Goal: Register for event/course: Sign up to attend an event or enroll in a course

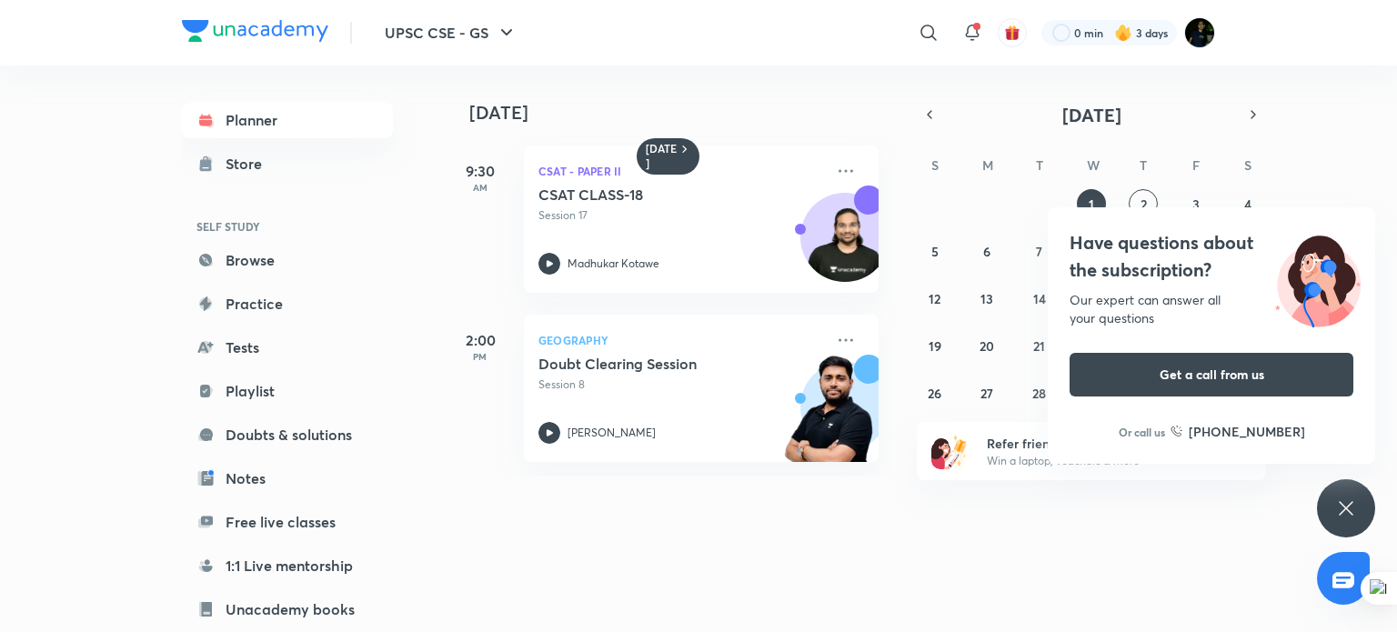
click at [1124, 272] on h4 "Have questions about the subscription?" at bounding box center [1212, 256] width 284 height 55
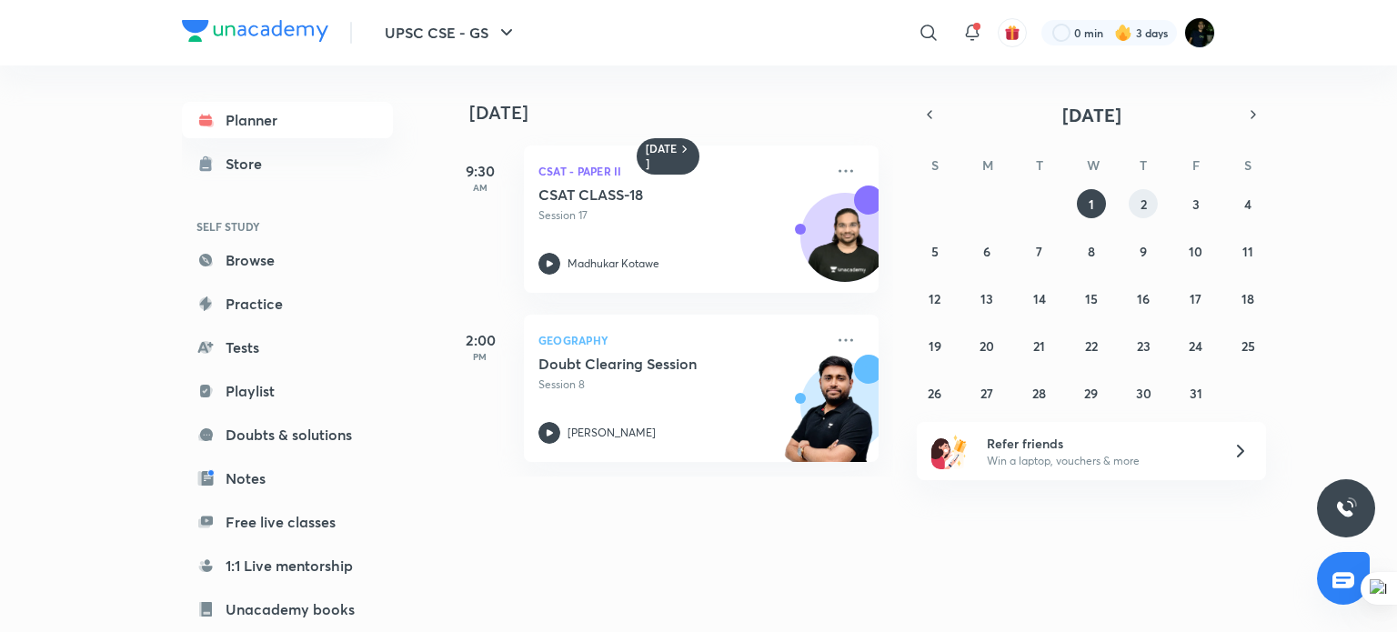
click at [1150, 199] on button "2" at bounding box center [1143, 203] width 29 height 29
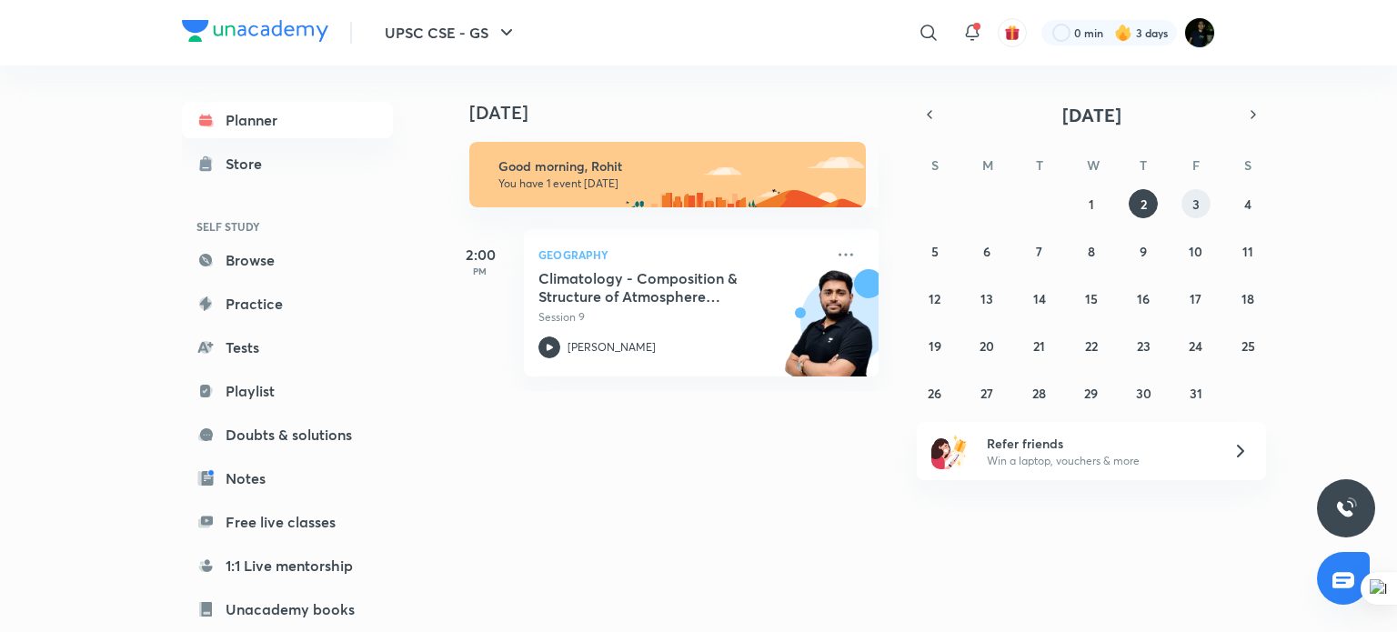
click at [1191, 194] on button "3" at bounding box center [1196, 203] width 29 height 29
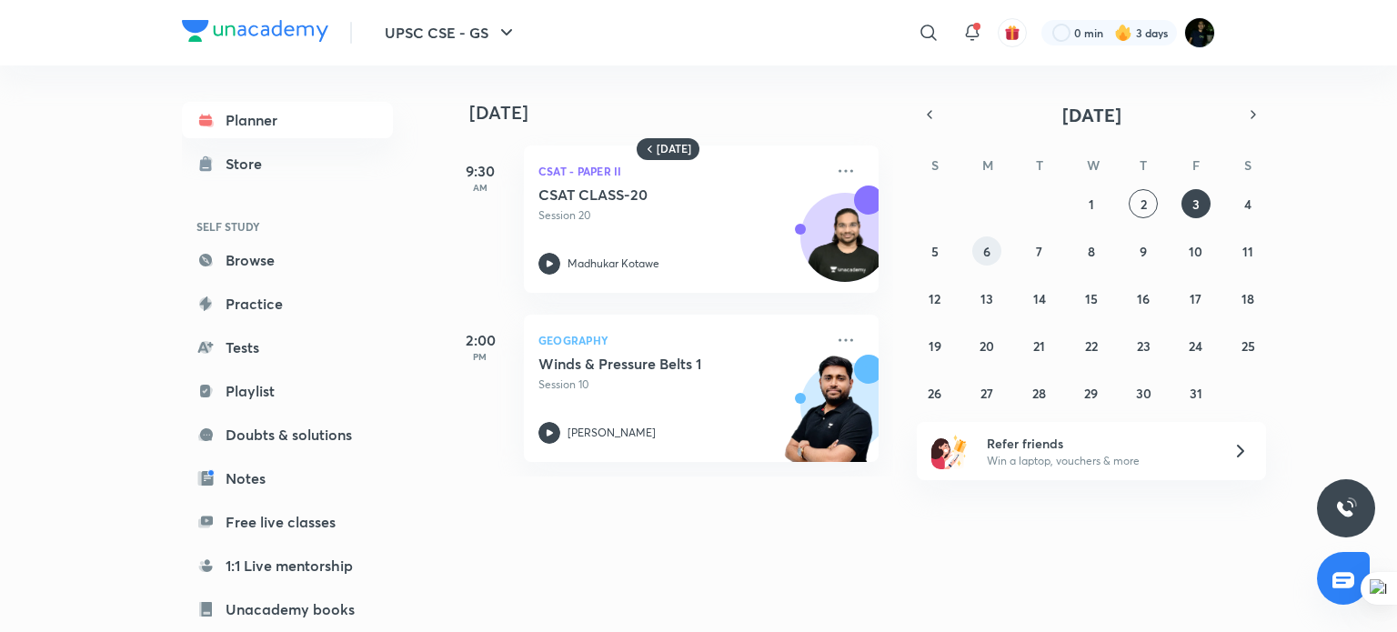
click at [988, 257] on abbr "6" at bounding box center [987, 251] width 7 height 17
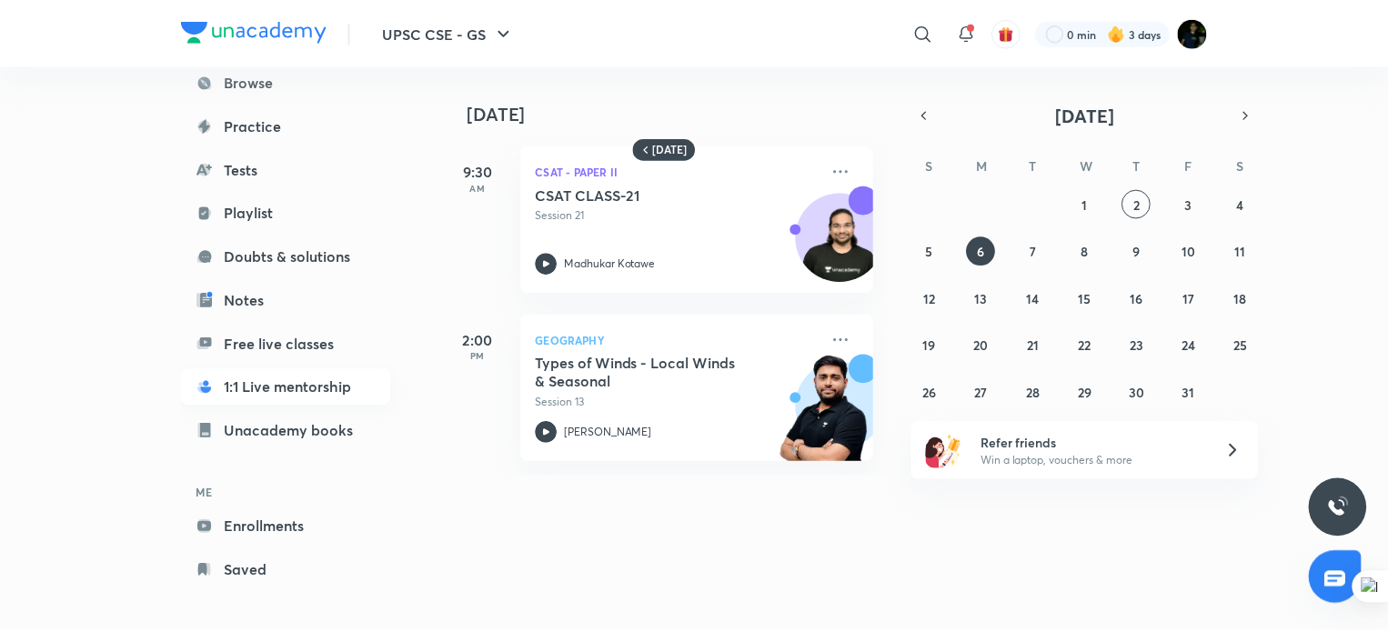
scroll to position [180, 0]
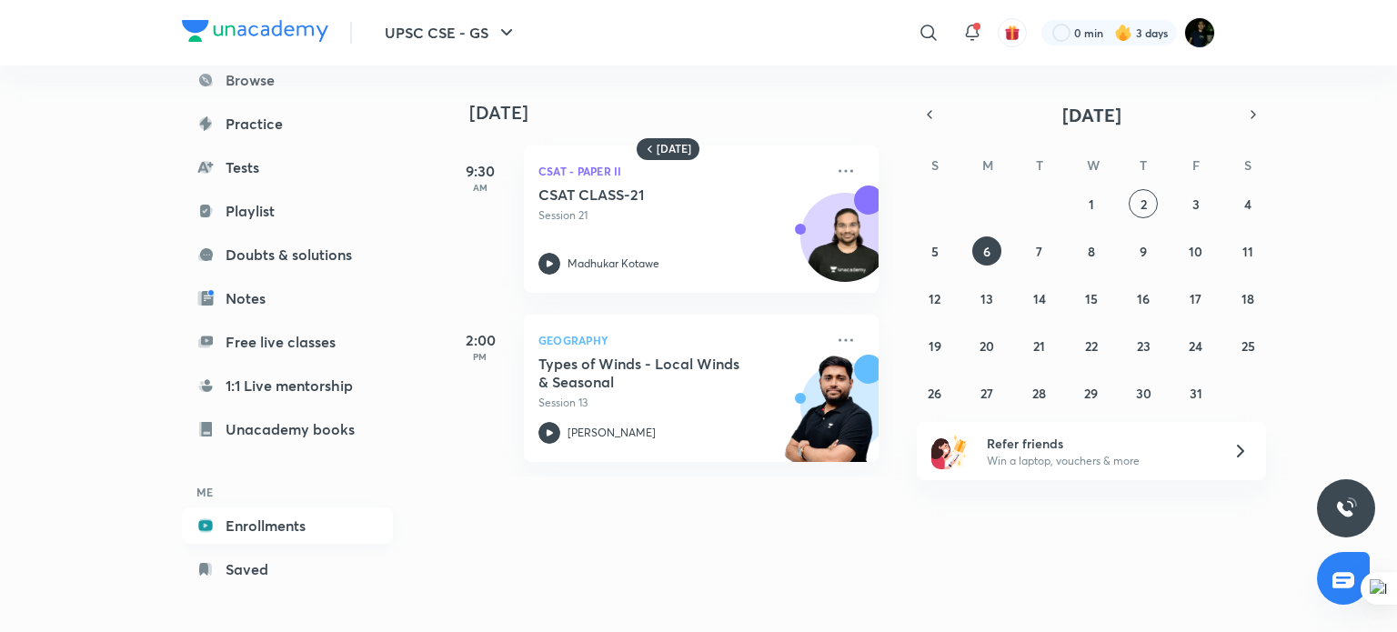
click at [295, 525] on link "Enrollments" at bounding box center [287, 526] width 211 height 36
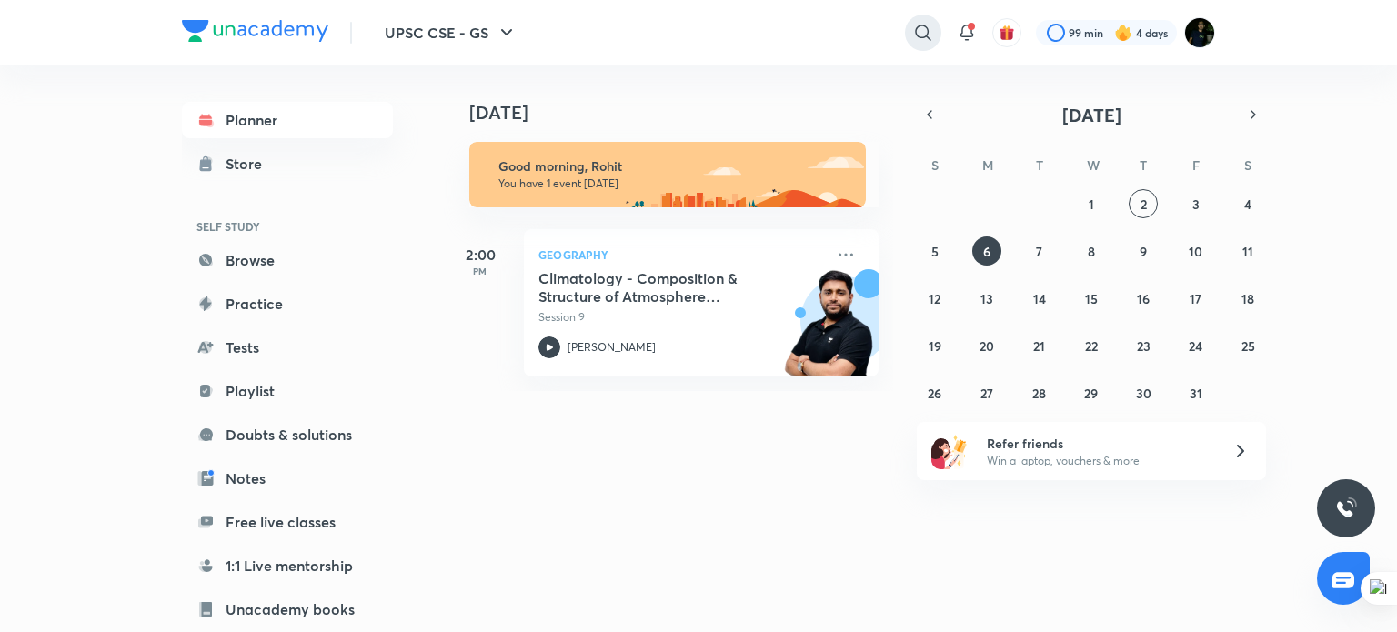
click at [923, 34] on icon at bounding box center [924, 33] width 22 height 22
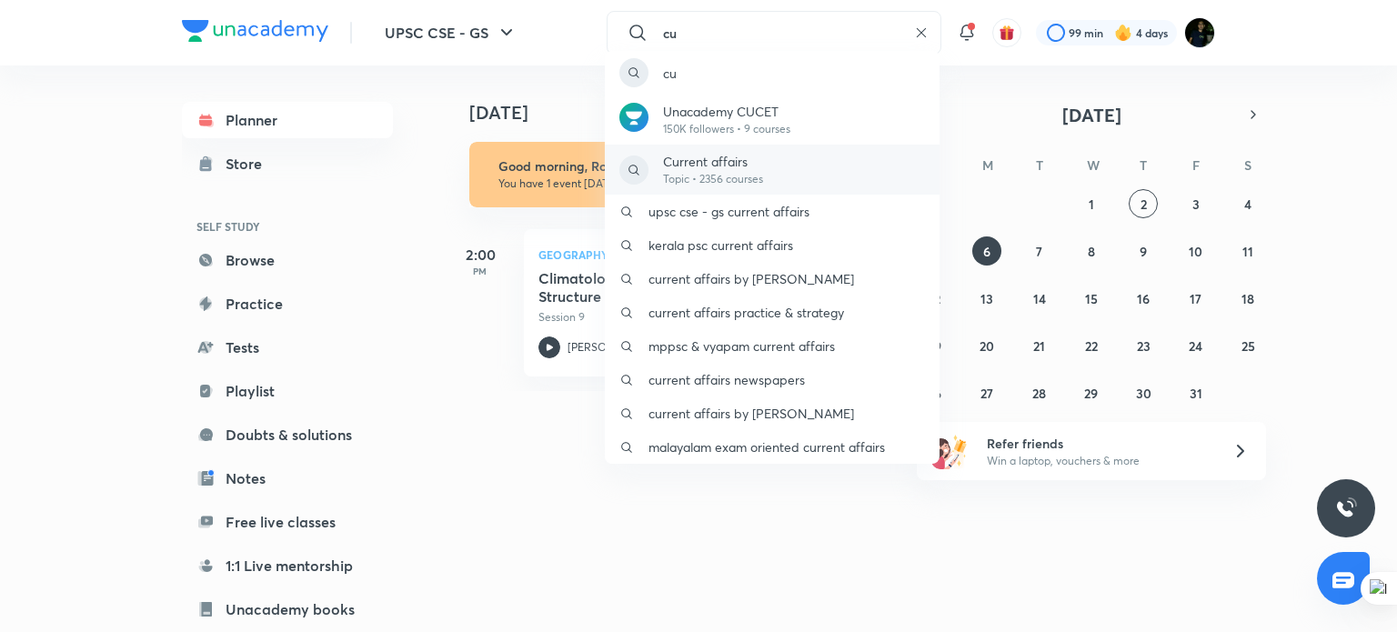
type input "cu"
click at [771, 181] on div "Current affairs Topic • 2356 courses" at bounding box center [772, 170] width 335 height 50
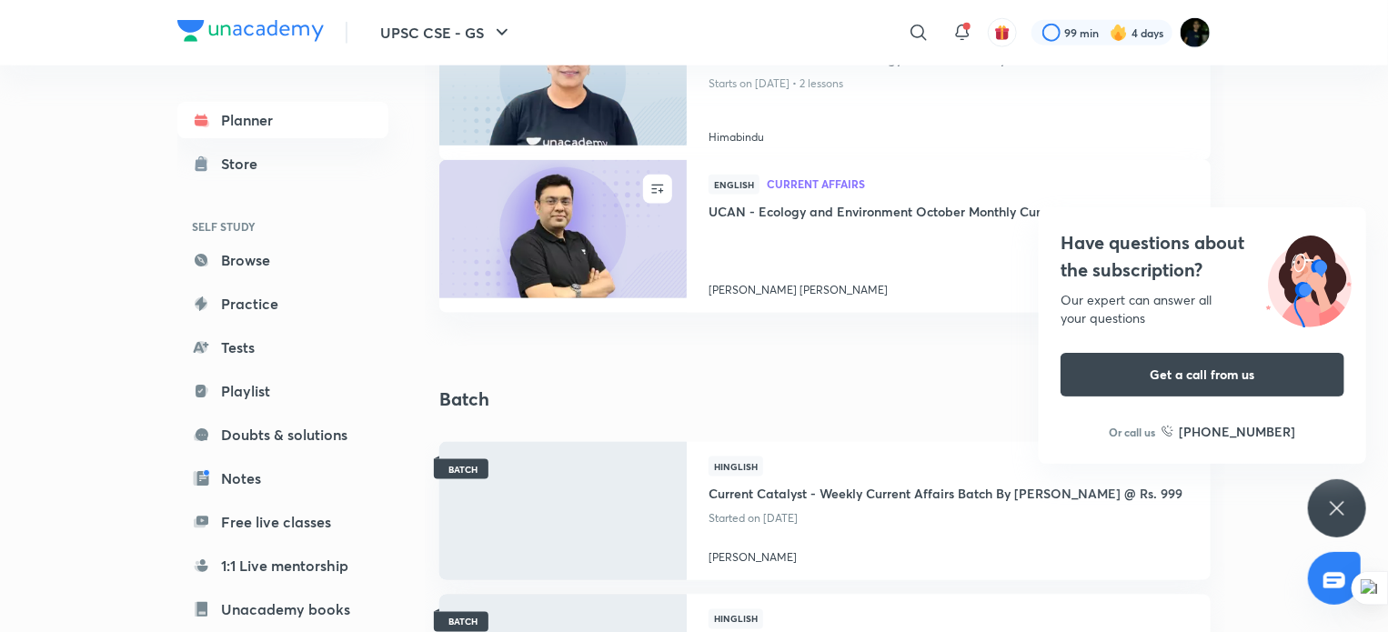
scroll to position [1033, 0]
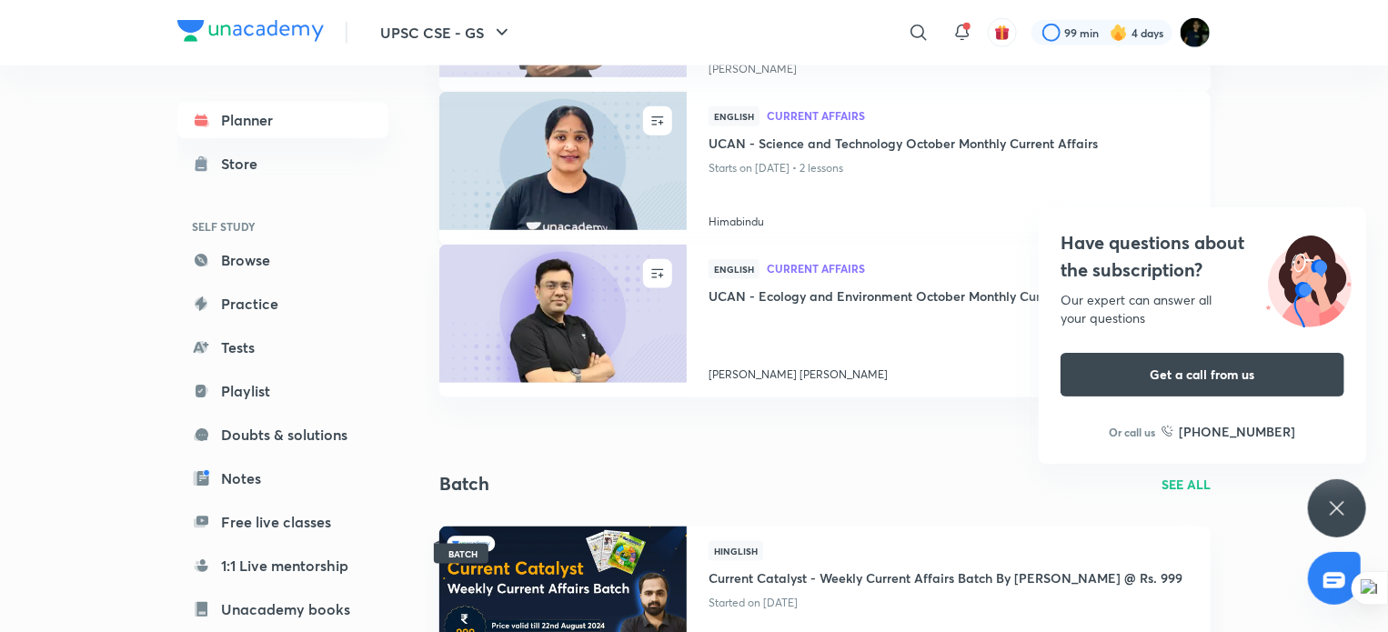
click at [1009, 159] on p "Starts on Oct 14, 2025 • 2 lessons" at bounding box center [949, 168] width 480 height 24
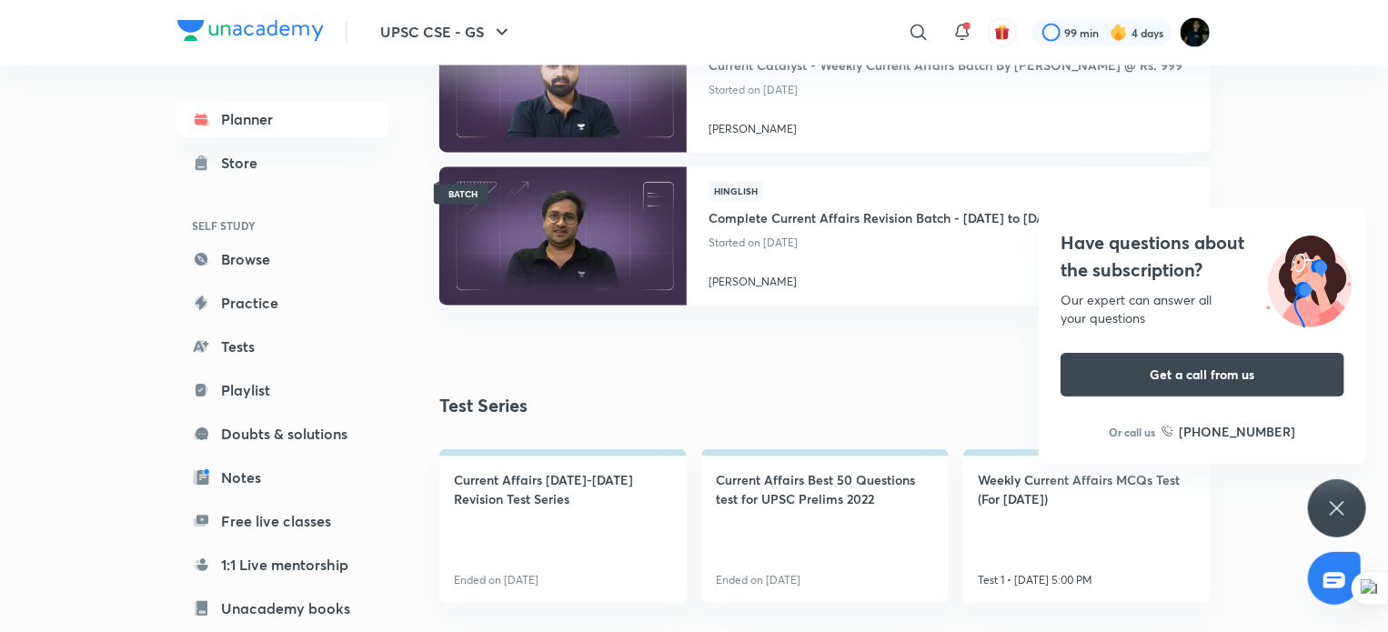
scroll to position [1693, 0]
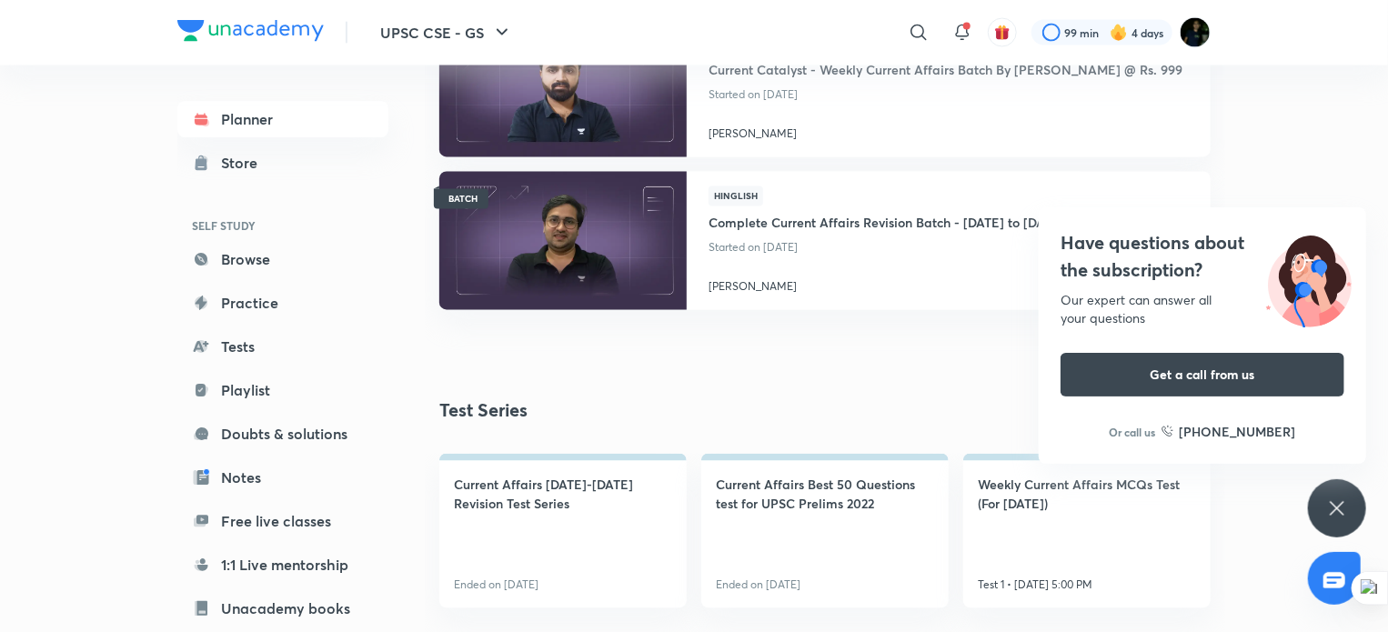
click at [1168, 294] on div "Our expert can answer all your questions" at bounding box center [1203, 309] width 284 height 36
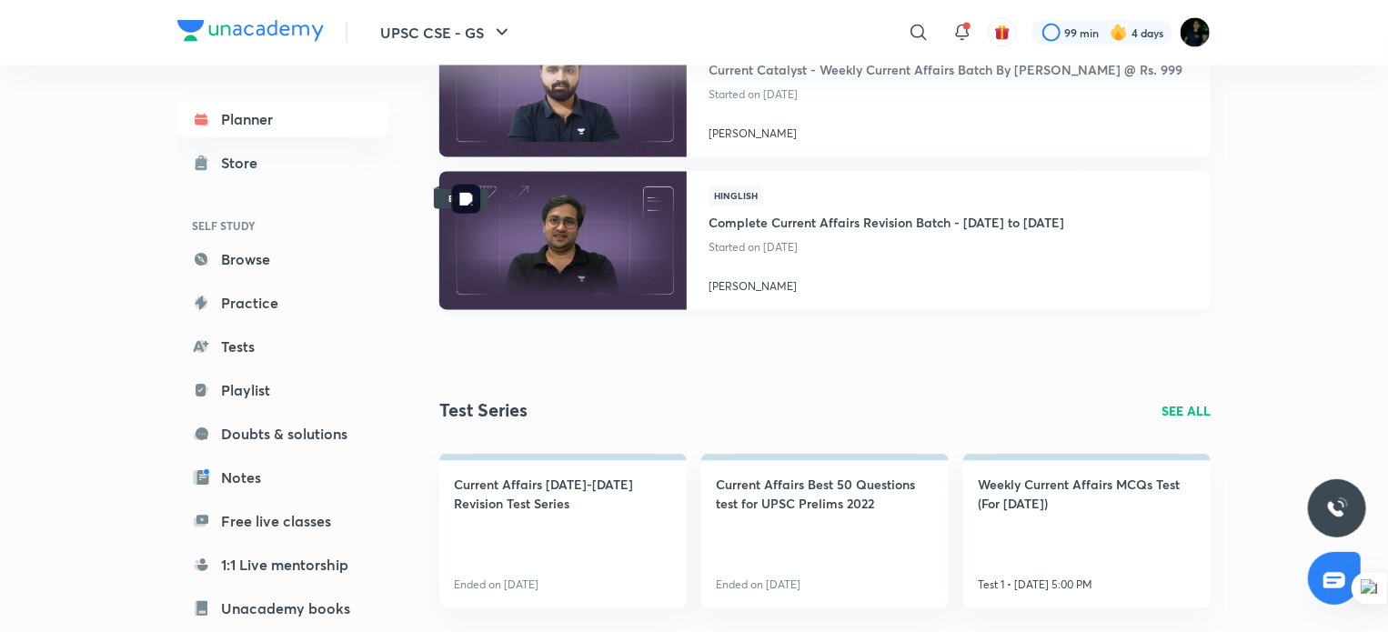
click at [590, 280] on img at bounding box center [563, 240] width 252 height 141
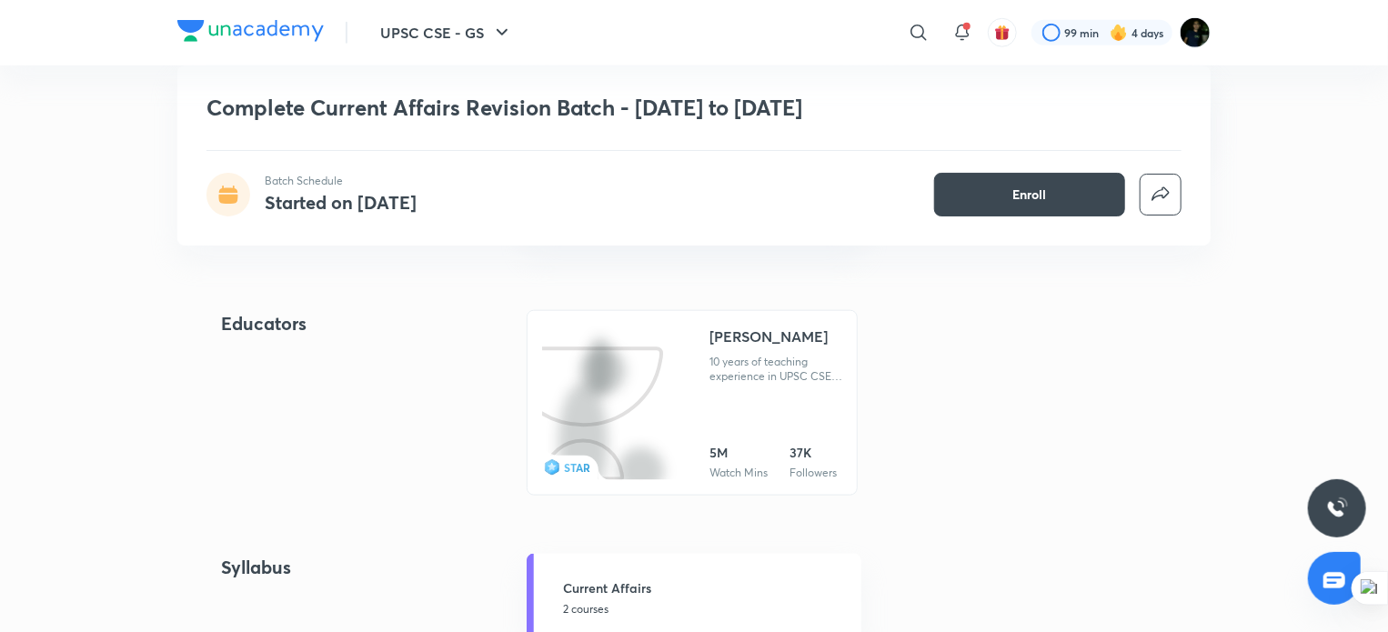
scroll to position [830, 0]
click at [619, 483] on img at bounding box center [619, 483] width 0 height 0
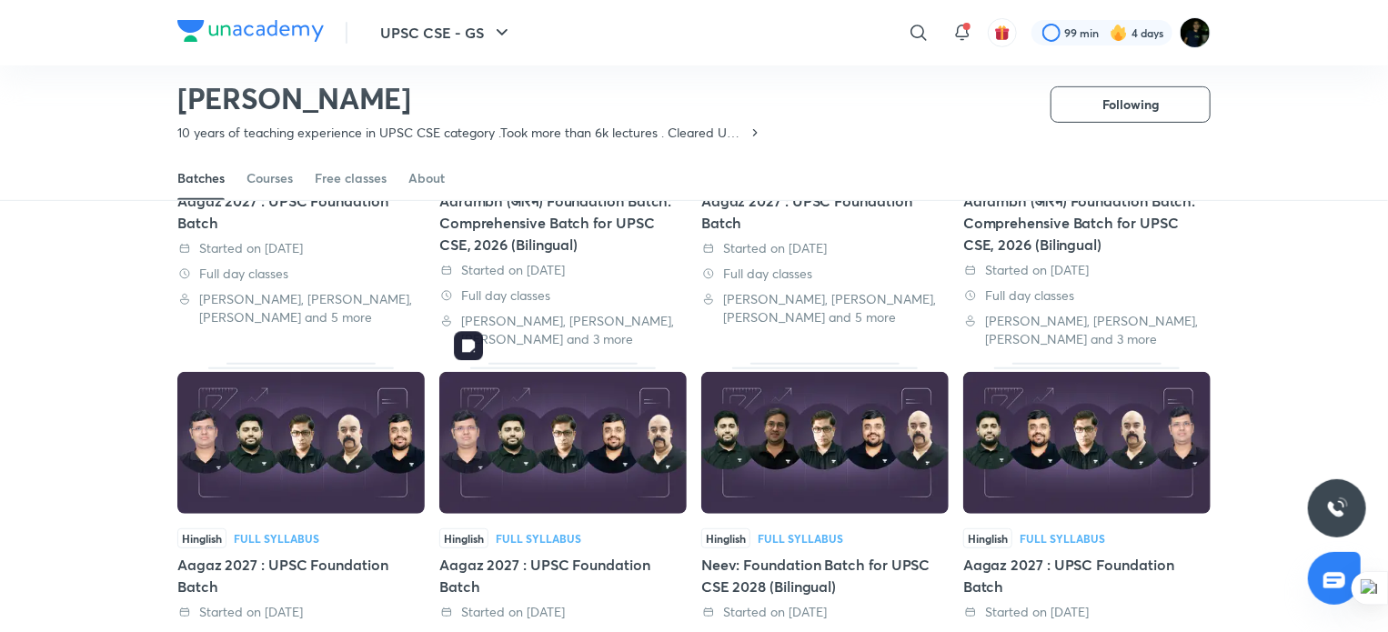
scroll to position [298, 0]
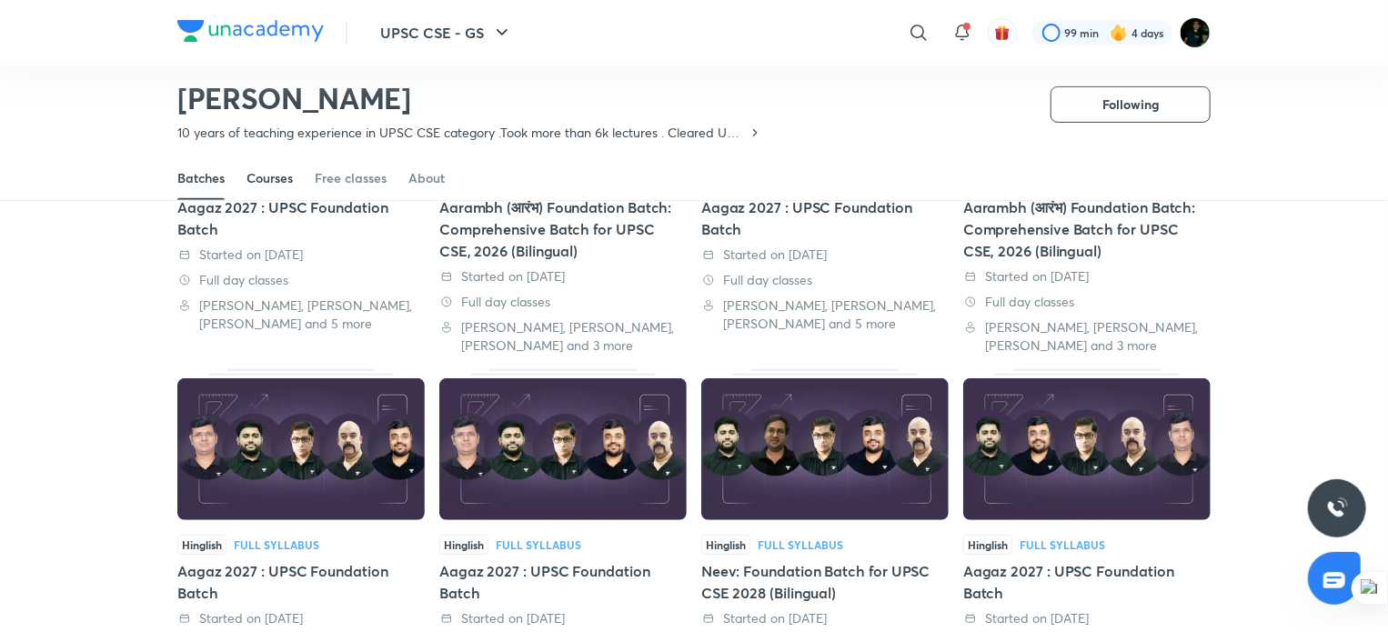
click at [269, 188] on link "Courses" at bounding box center [270, 178] width 46 height 44
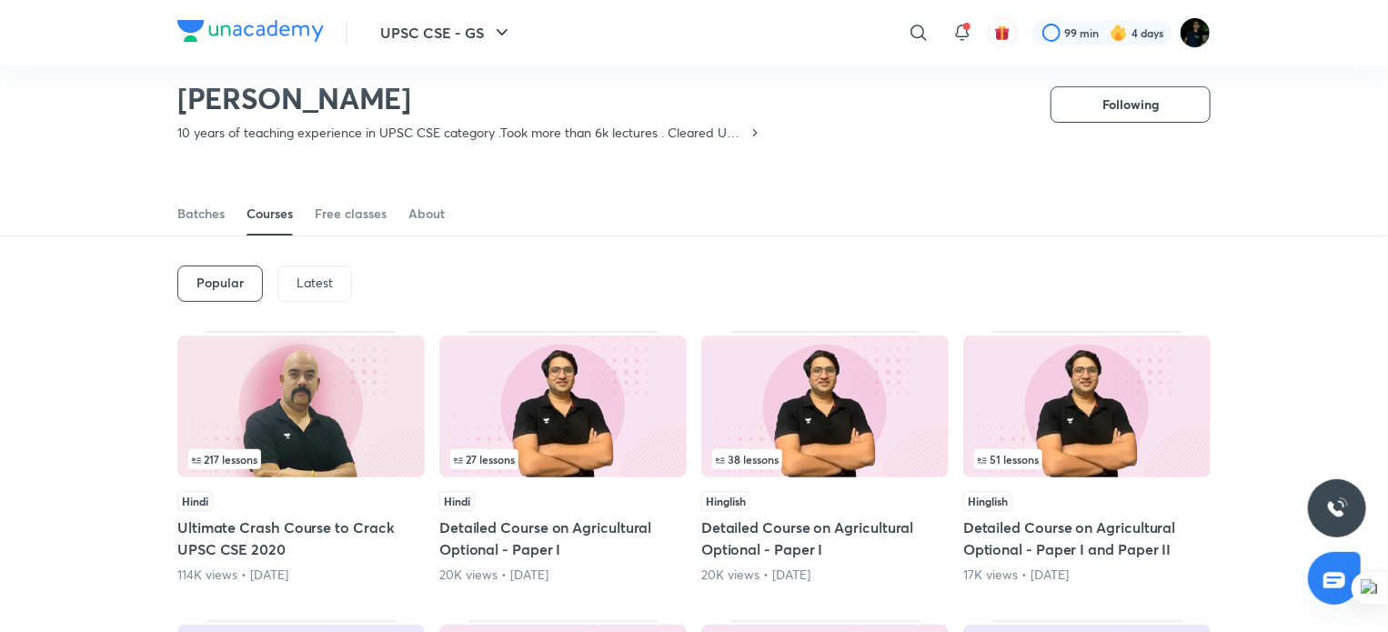
scroll to position [30, 0]
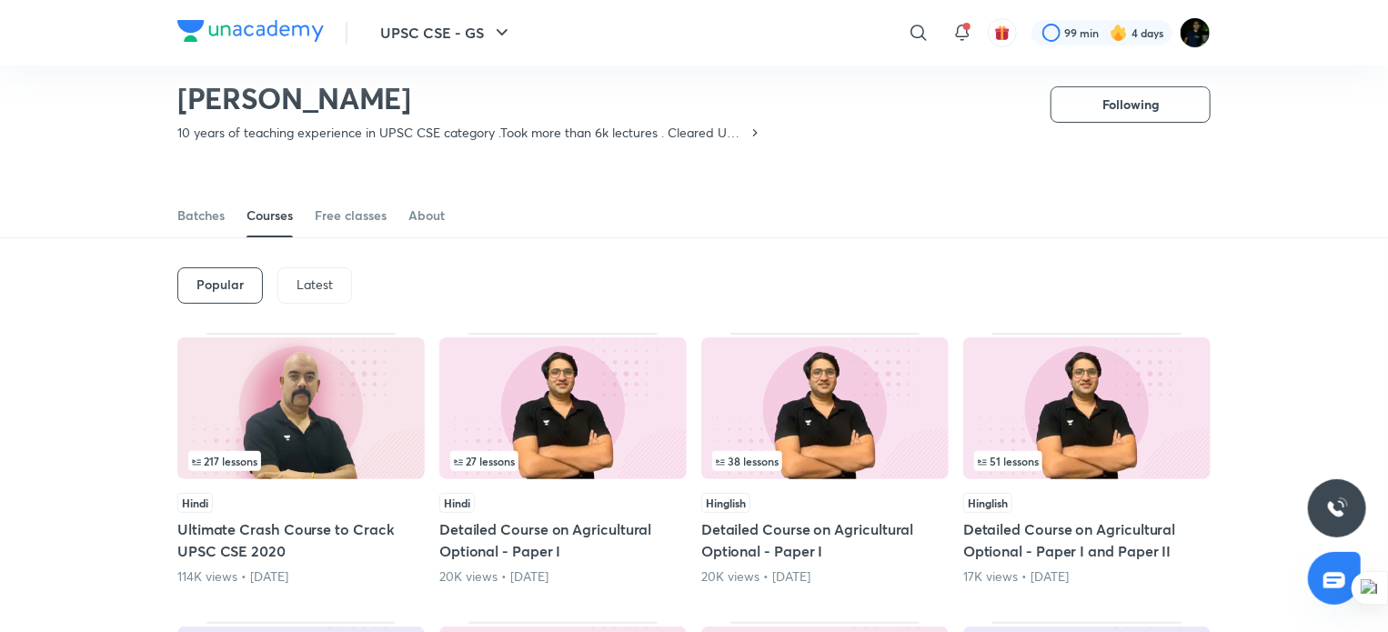
click at [305, 296] on div "Latest" at bounding box center [314, 285] width 75 height 36
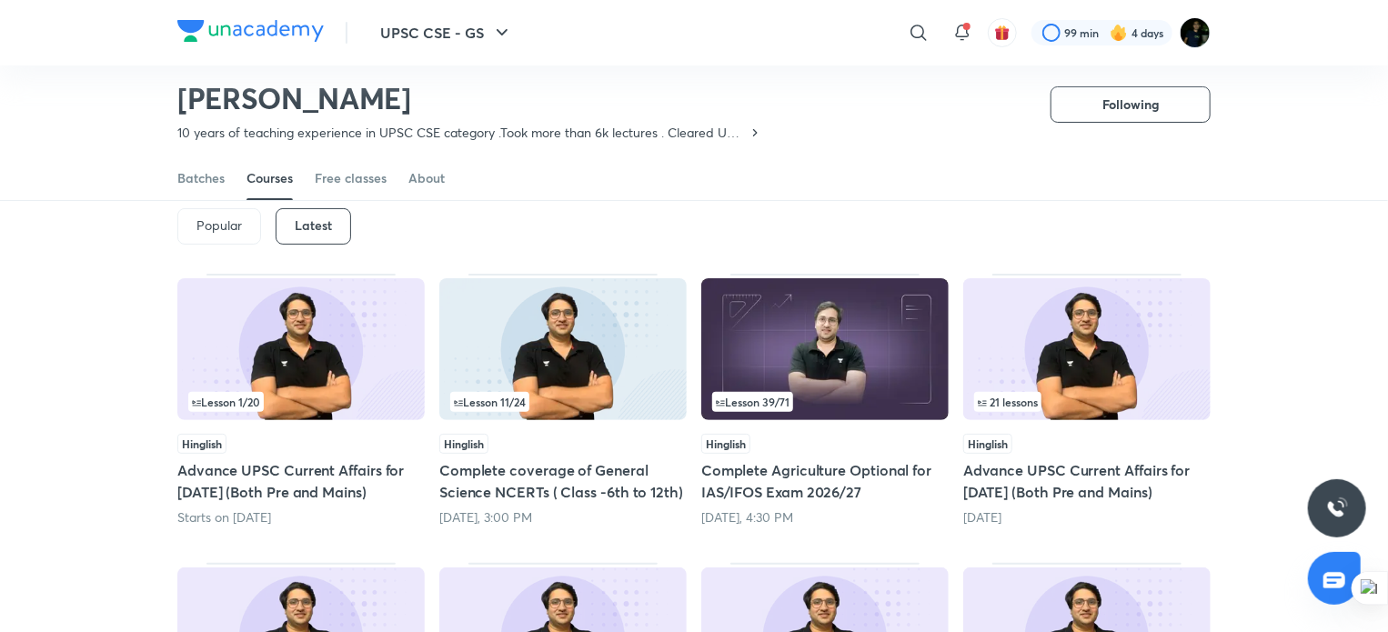
scroll to position [93, 0]
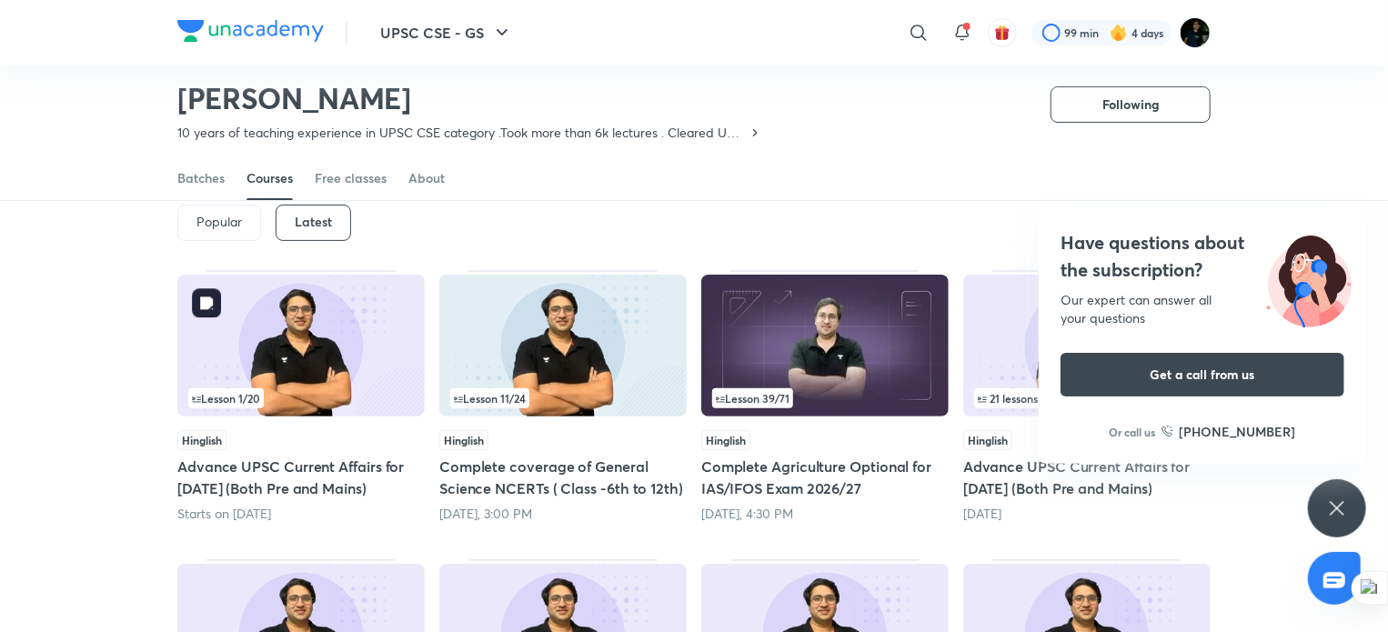
click at [330, 369] on img at bounding box center [300, 346] width 247 height 142
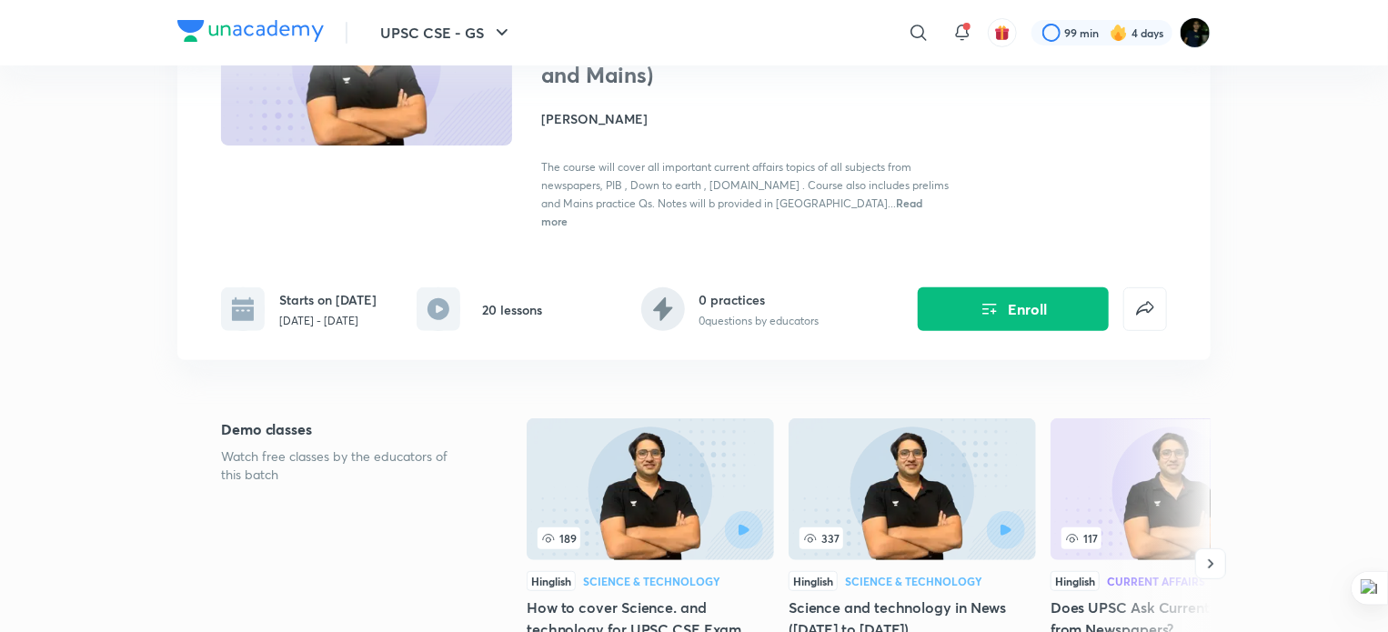
scroll to position [251, 0]
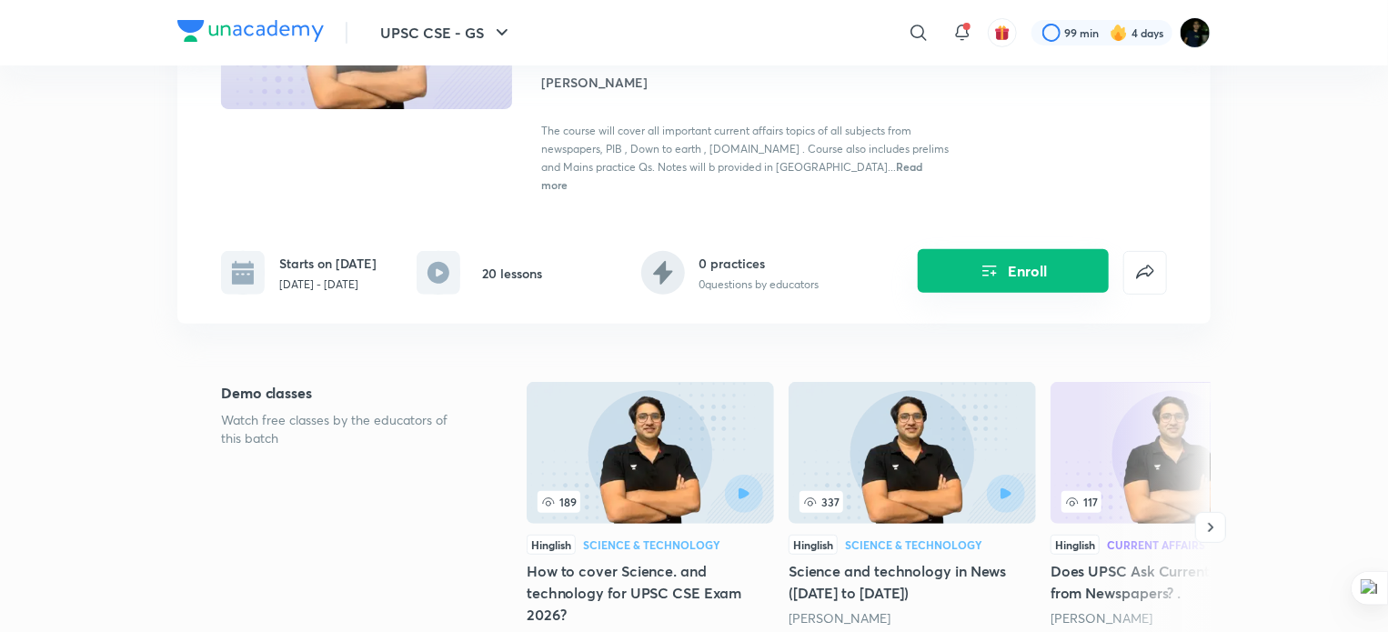
click at [1004, 250] on button "Enroll" at bounding box center [1013, 271] width 191 height 44
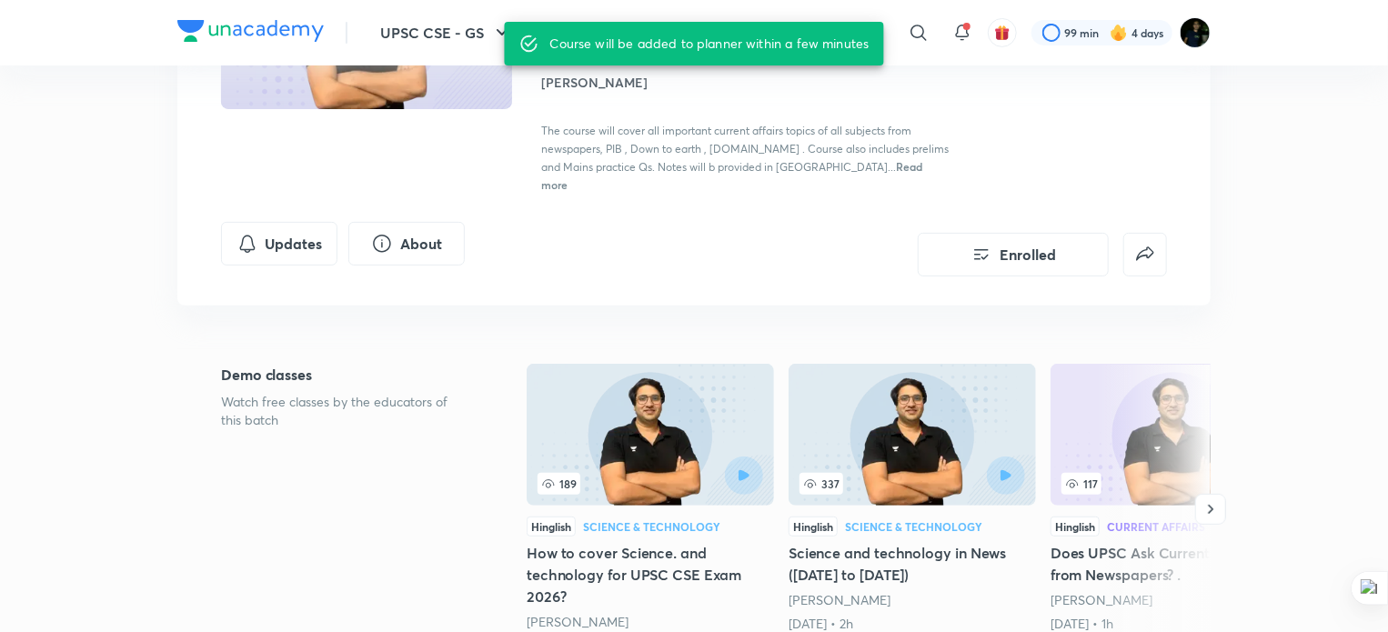
scroll to position [93, 0]
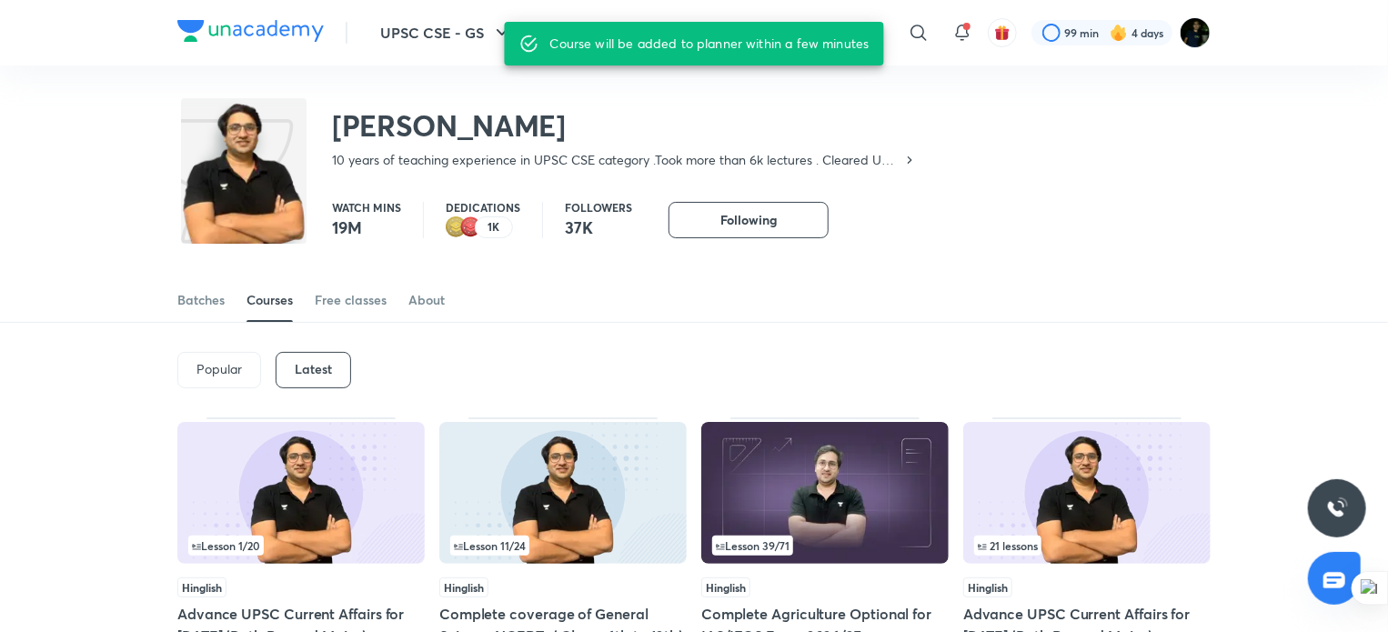
click at [322, 371] on h6 "Latest" at bounding box center [313, 369] width 37 height 15
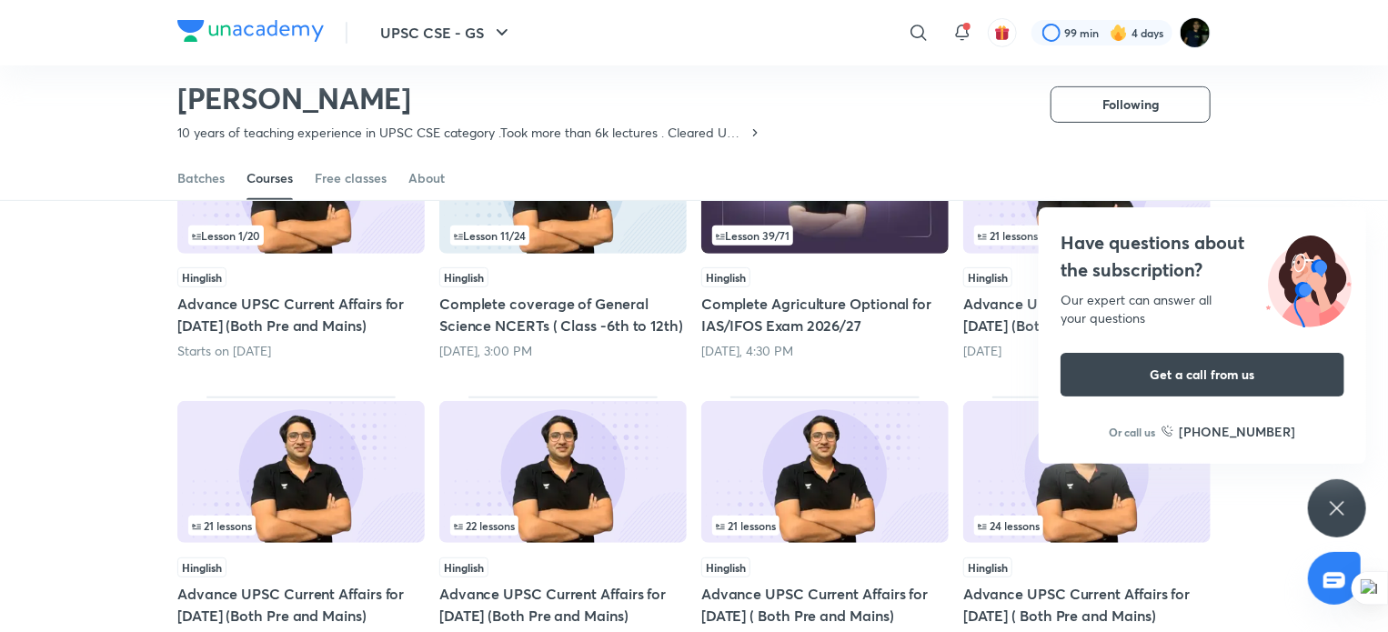
scroll to position [178, 0]
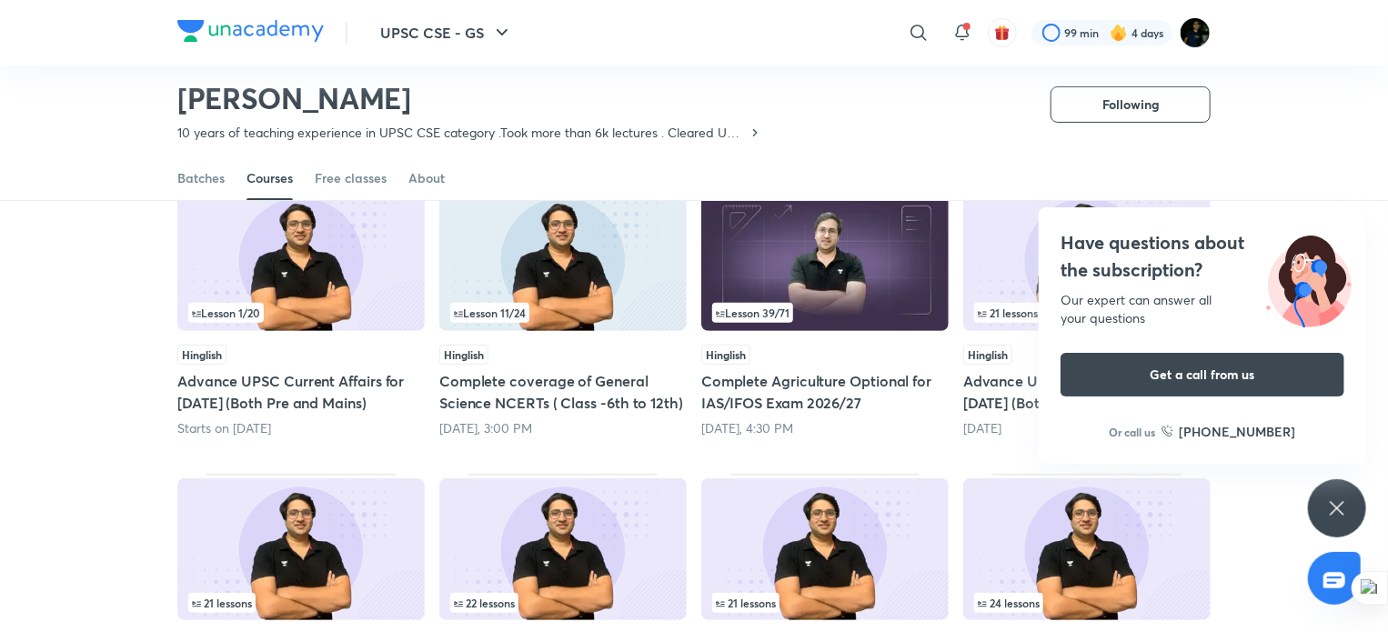
click at [1183, 282] on h4 "Have questions about the subscription?" at bounding box center [1203, 256] width 284 height 55
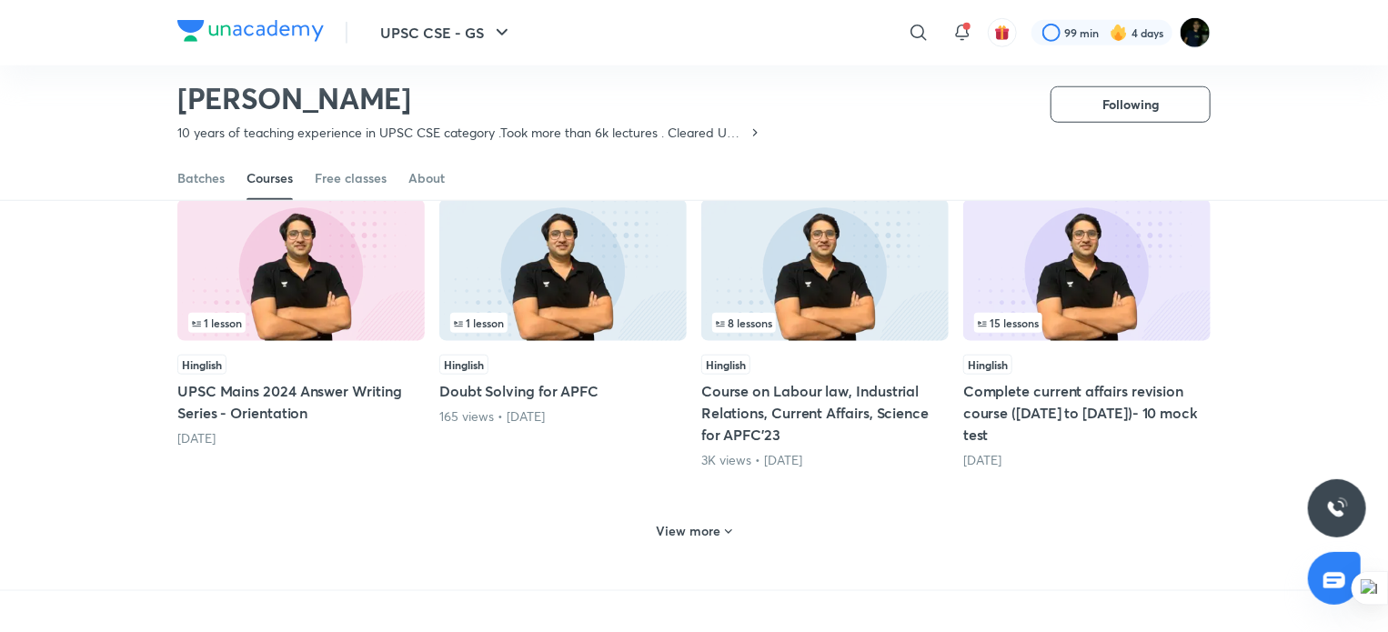
scroll to position [747, 0]
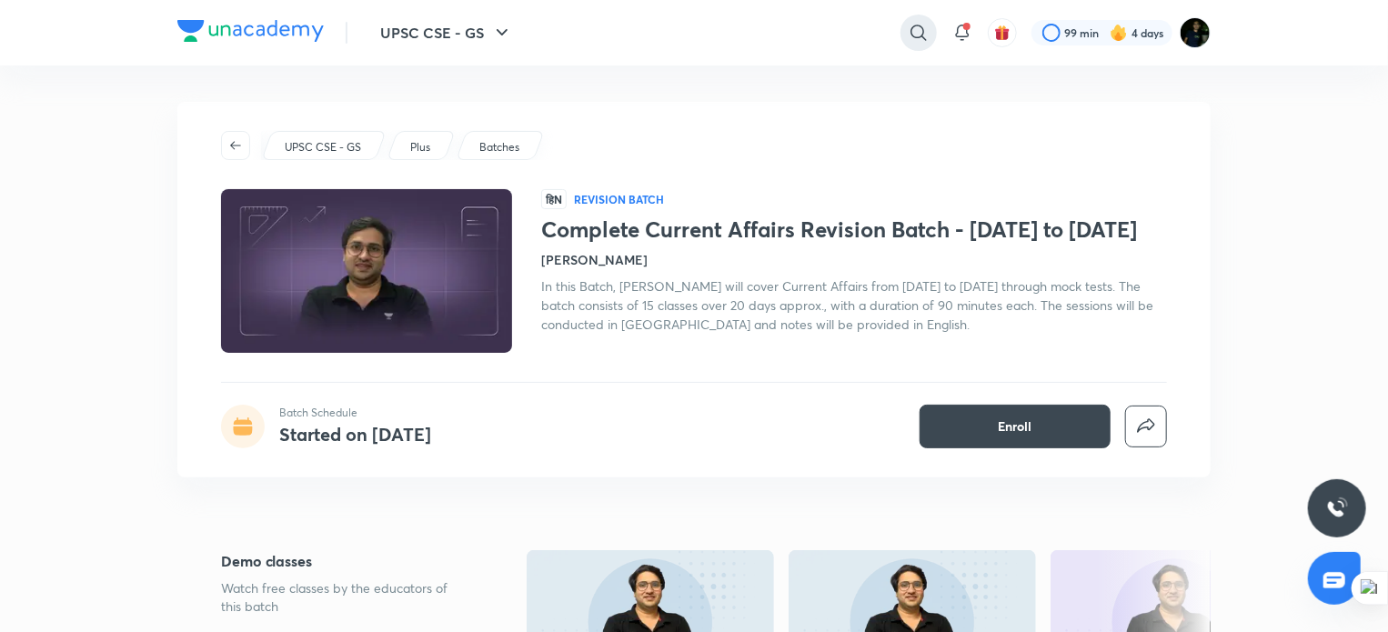
click at [918, 31] on icon at bounding box center [919, 33] width 22 height 22
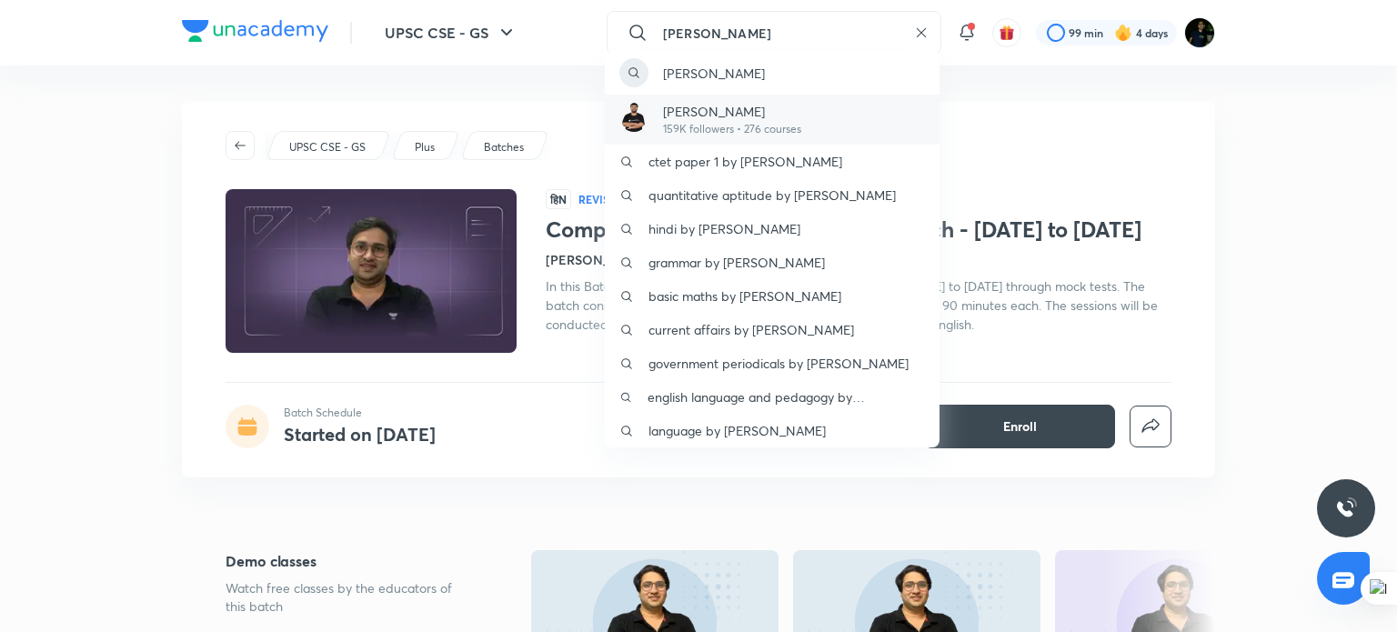
type input "[PERSON_NAME]"
click at [742, 108] on p "[PERSON_NAME]" at bounding box center [732, 111] width 138 height 19
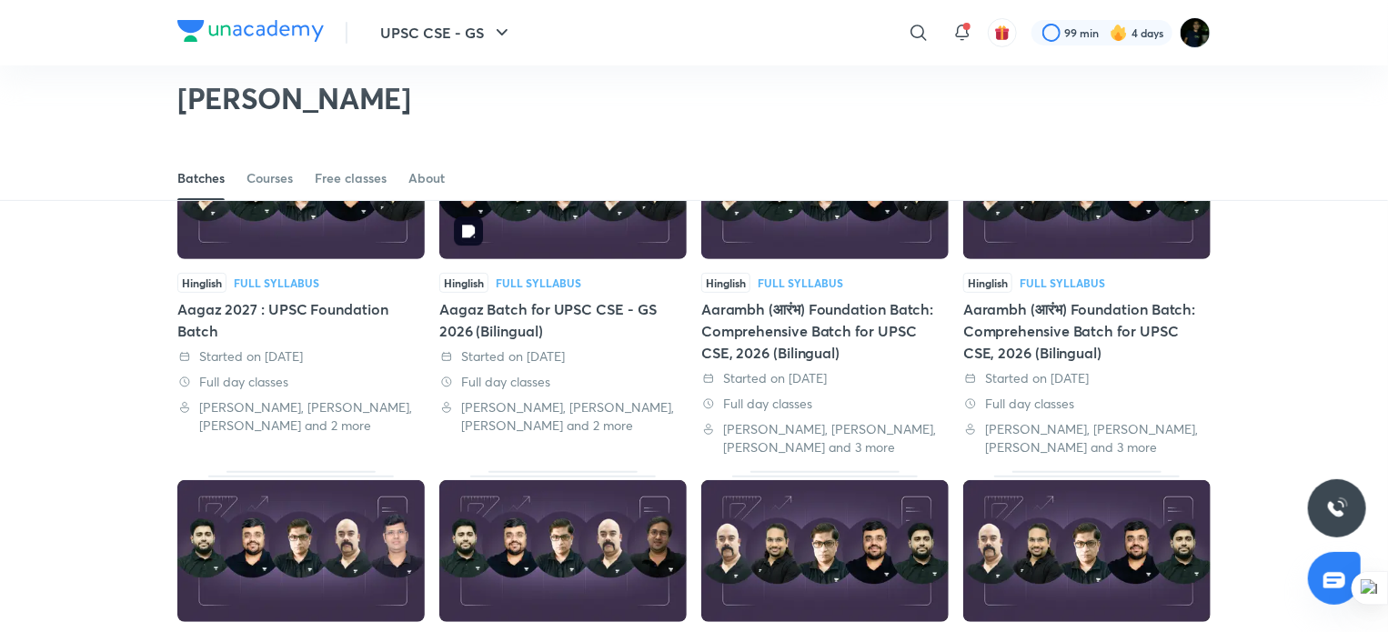
scroll to position [178, 0]
click at [276, 177] on div "Courses" at bounding box center [270, 178] width 46 height 18
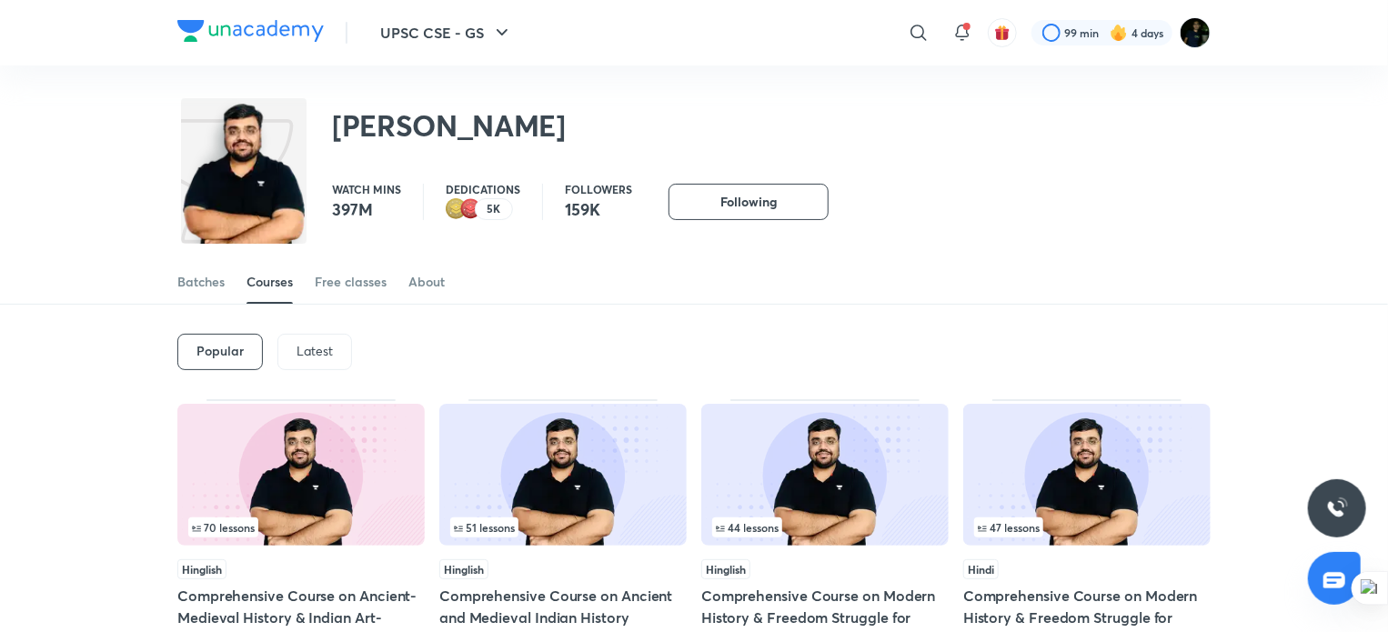
click at [227, 359] on div "Popular" at bounding box center [220, 352] width 86 height 36
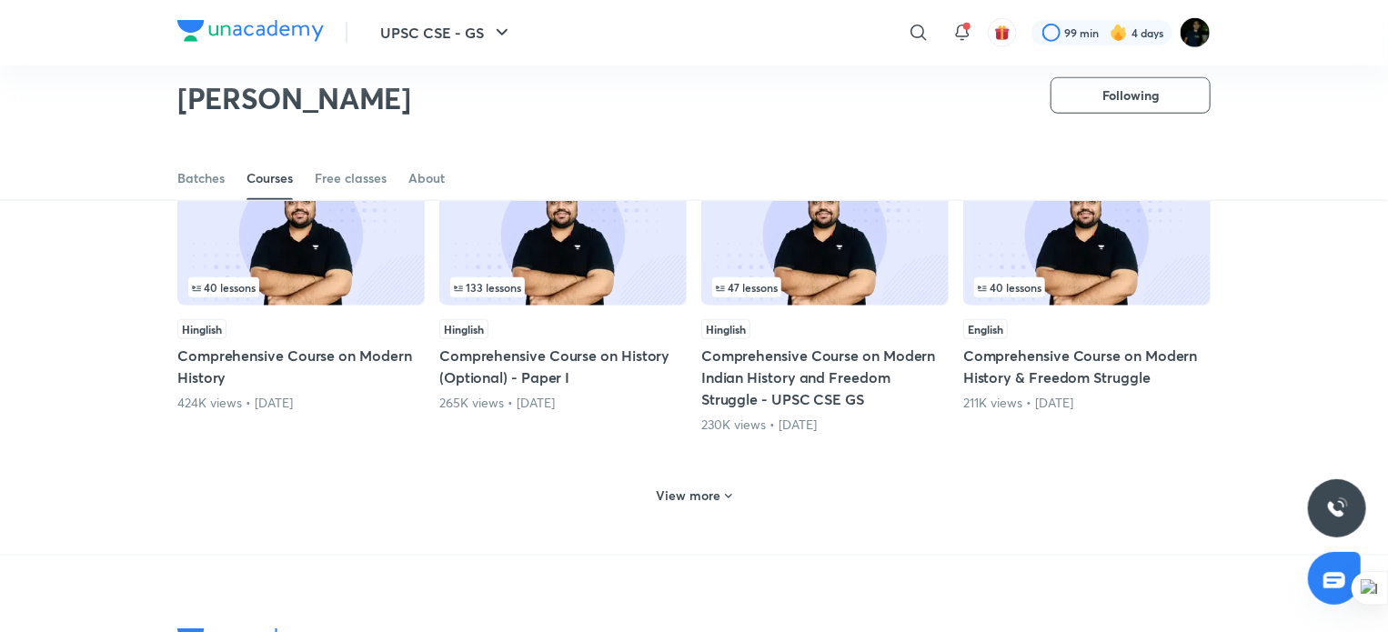
scroll to position [814, 0]
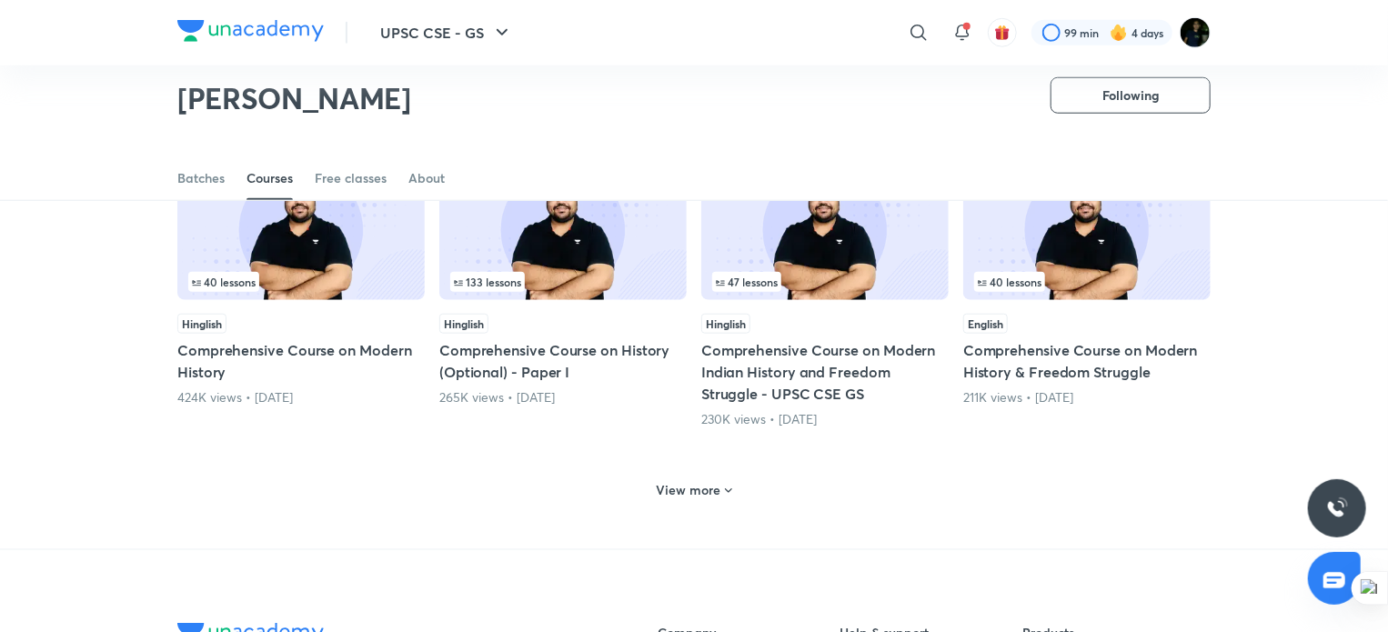
click at [568, 261] on img at bounding box center [562, 229] width 247 height 142
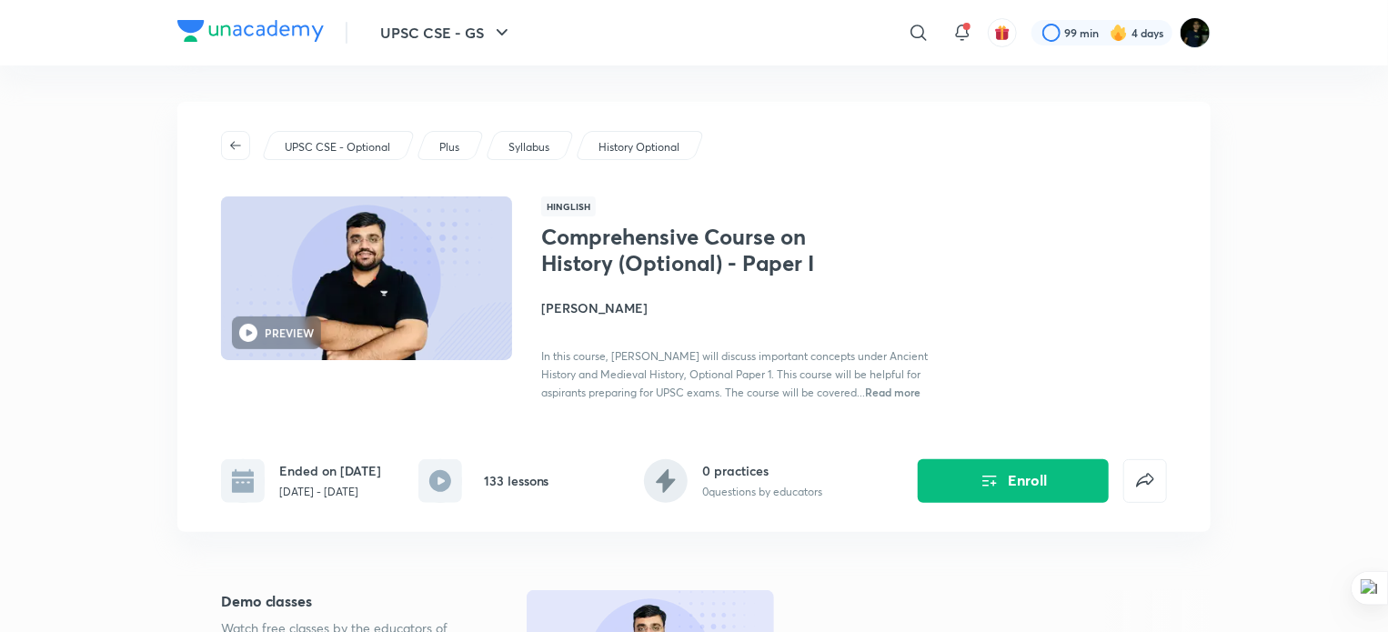
scroll to position [66, 0]
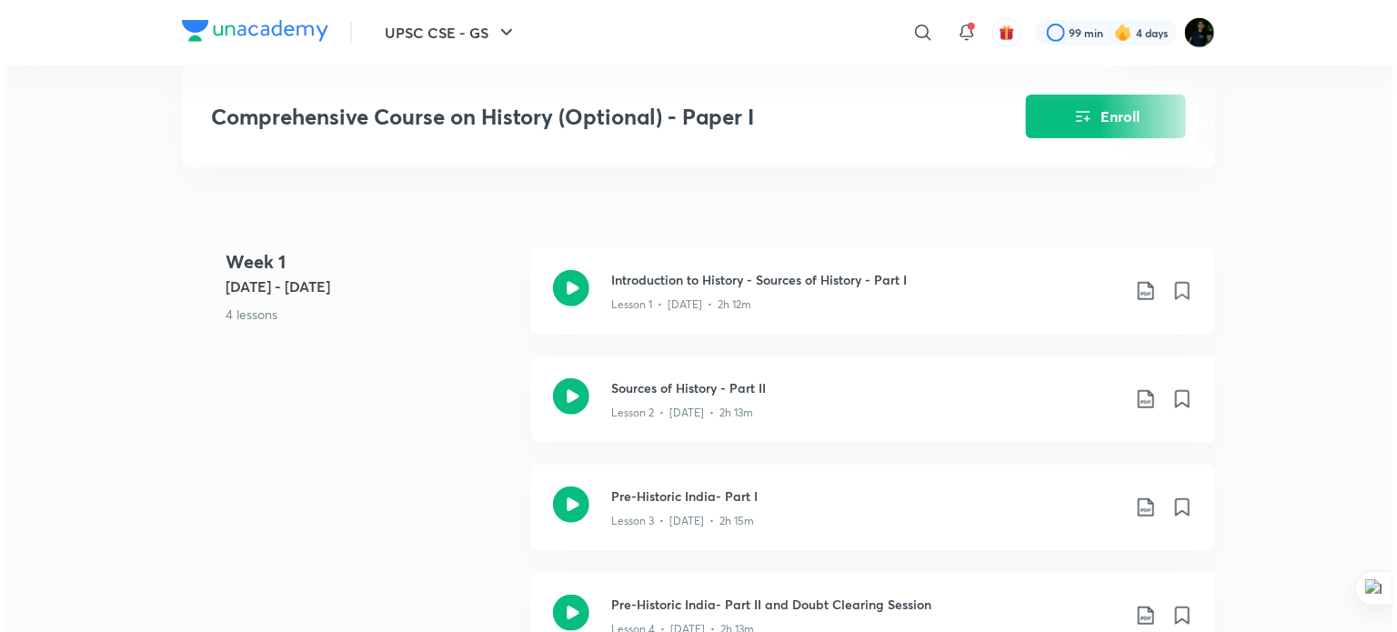
scroll to position [833, 0]
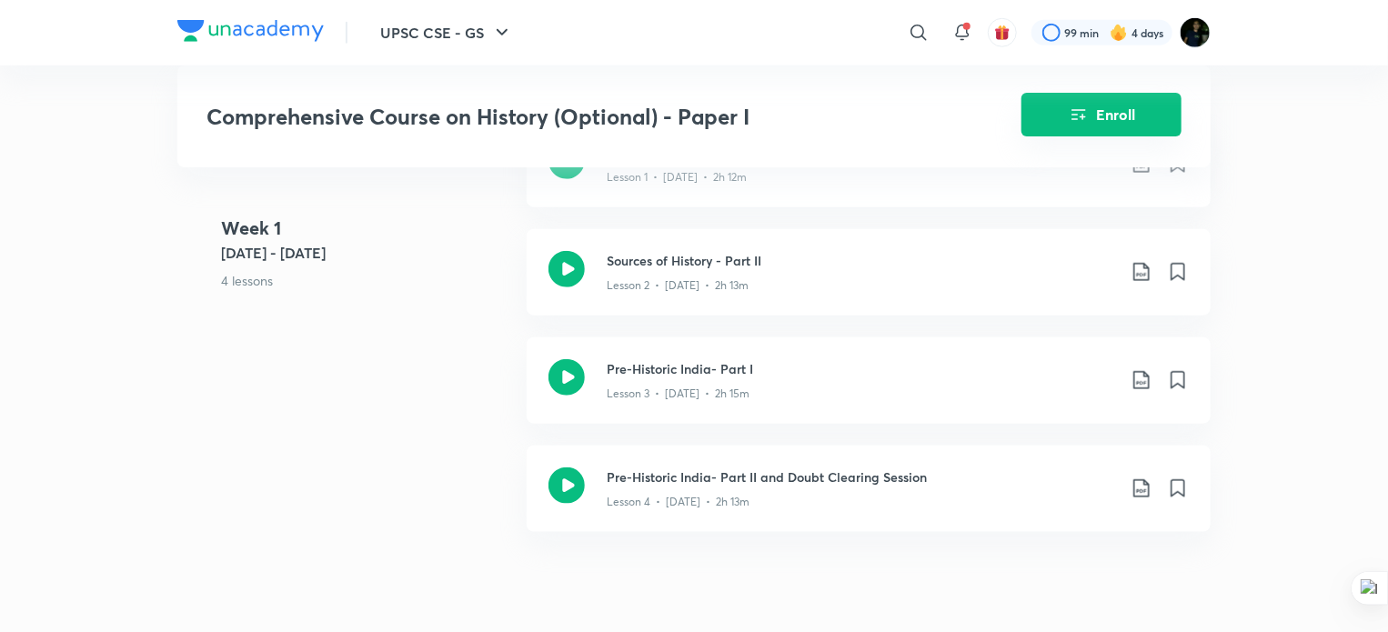
click at [1095, 111] on button "Enroll" at bounding box center [1102, 115] width 160 height 44
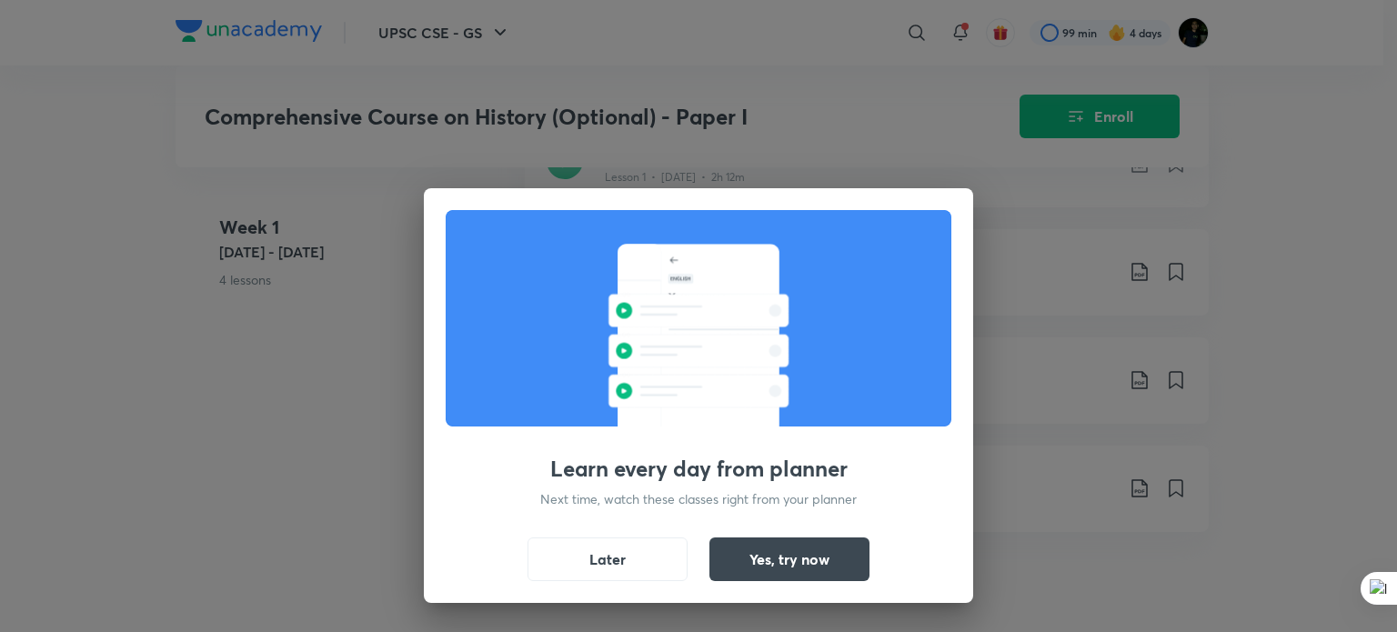
scroll to position [822, 0]
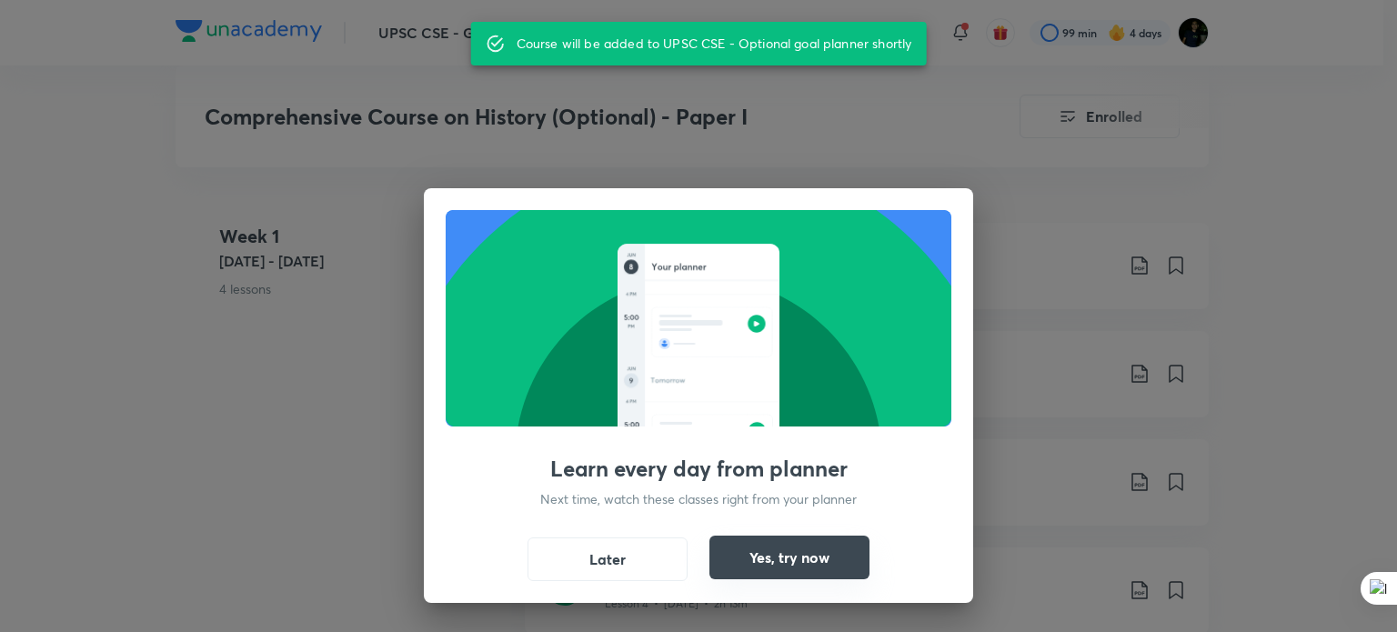
click at [751, 555] on button "Yes, try now" at bounding box center [790, 558] width 160 height 44
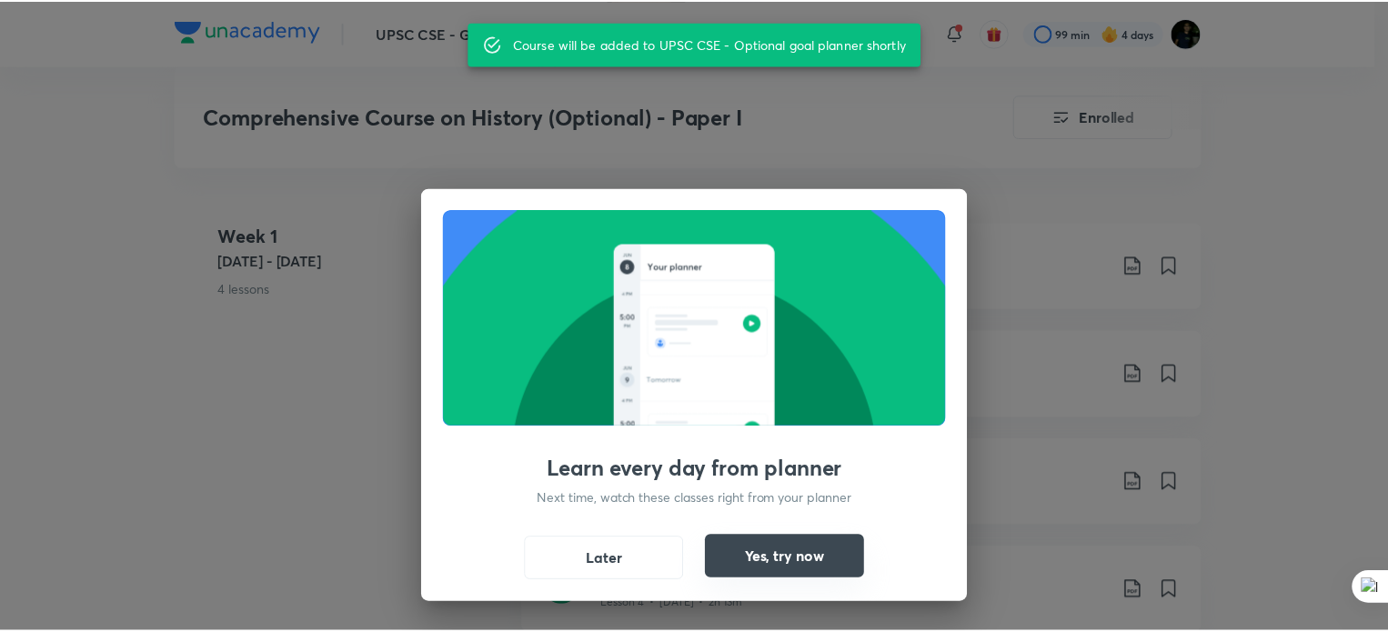
scroll to position [913, 0]
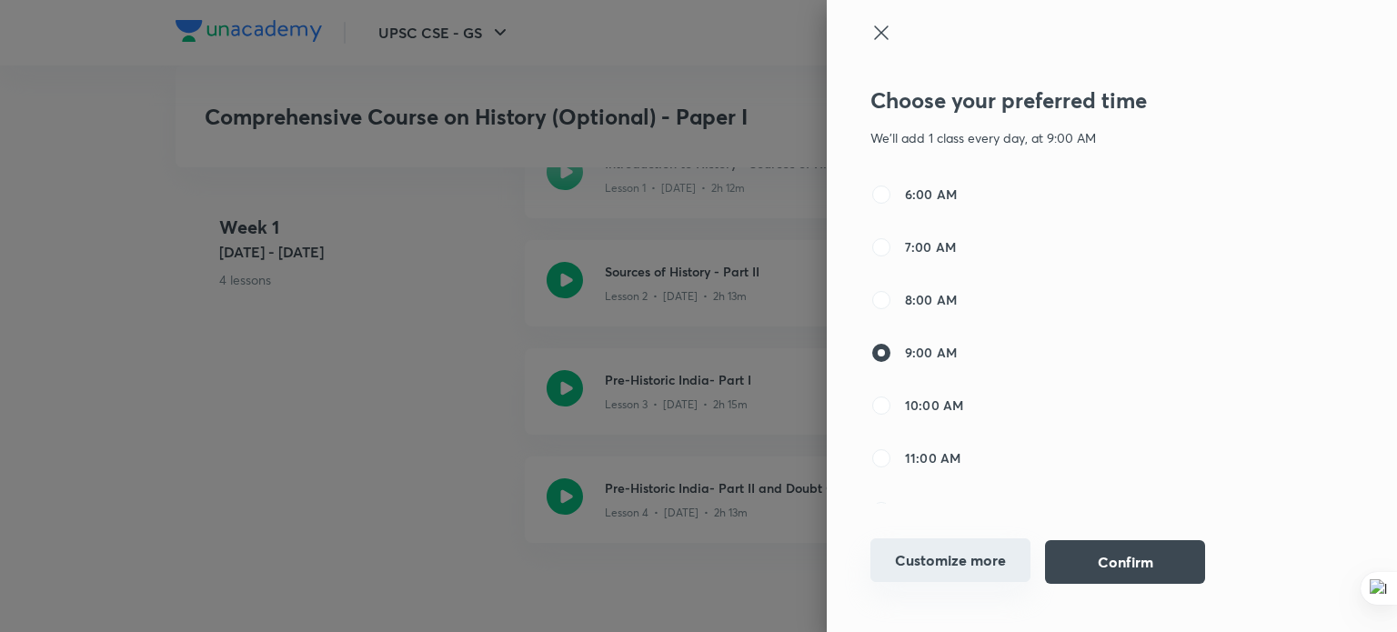
click at [919, 558] on button "Customize more" at bounding box center [951, 561] width 160 height 44
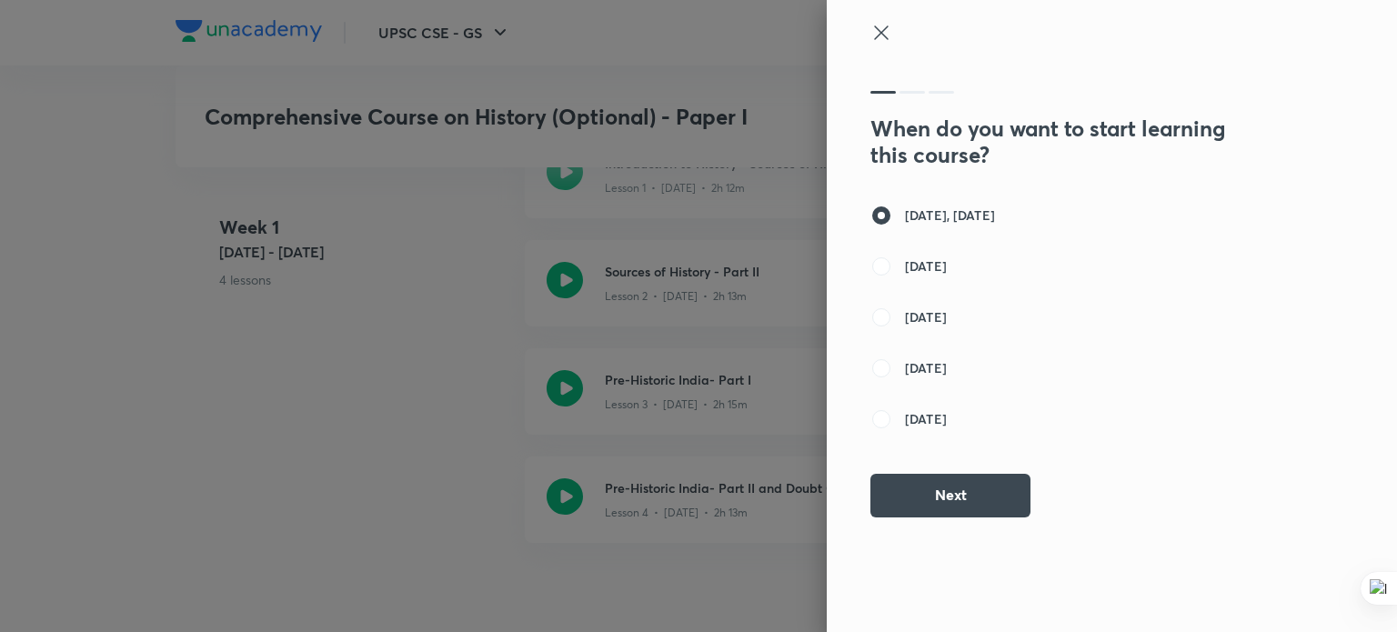
click at [419, 422] on div at bounding box center [698, 316] width 1397 height 632
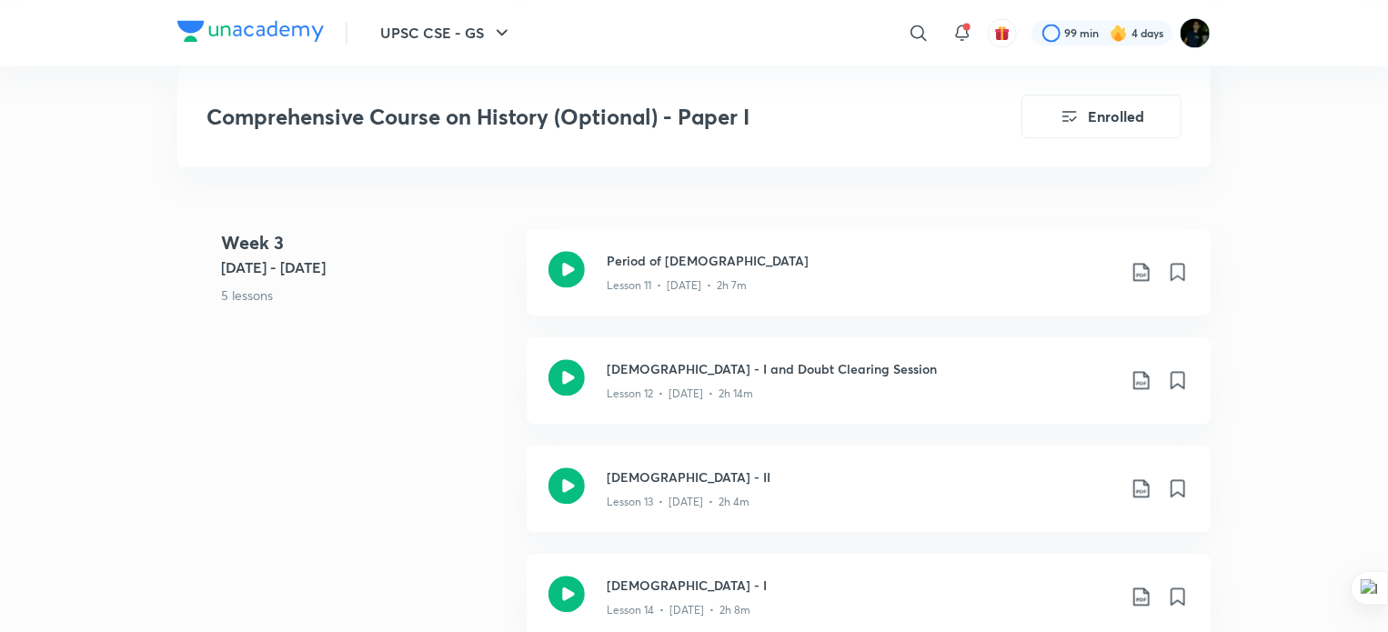
scroll to position [2039, 0]
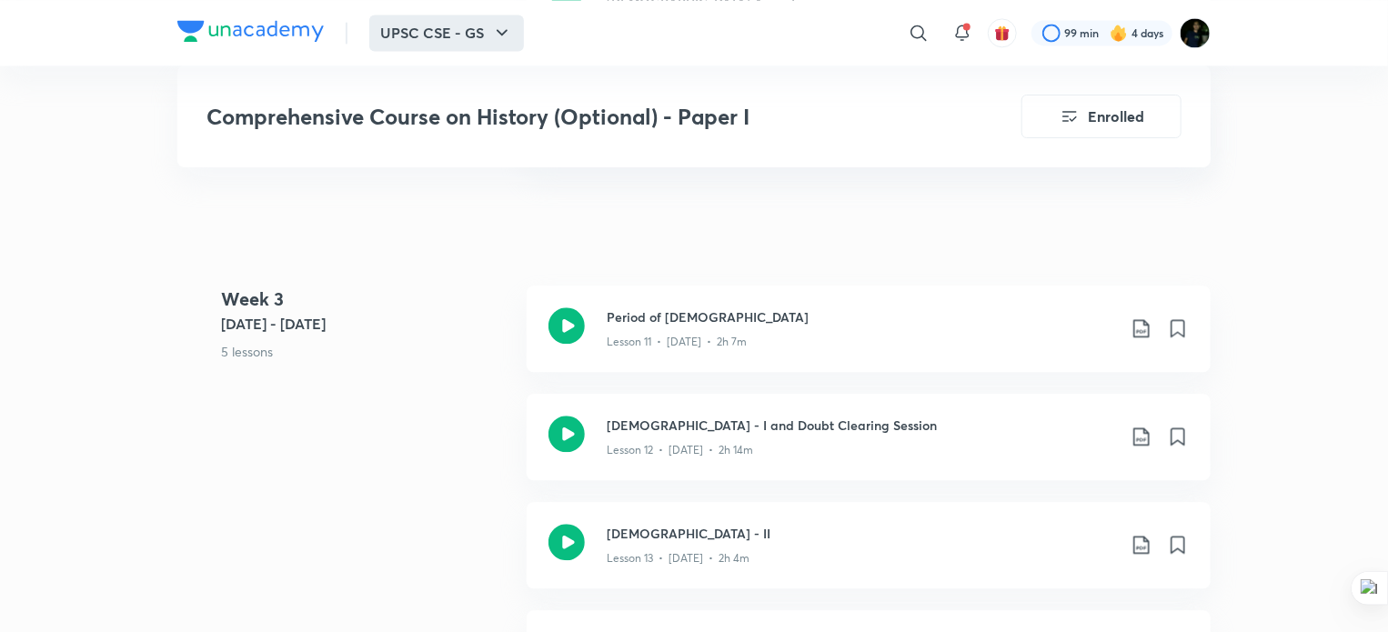
click at [504, 26] on icon "button" at bounding box center [502, 33] width 22 height 22
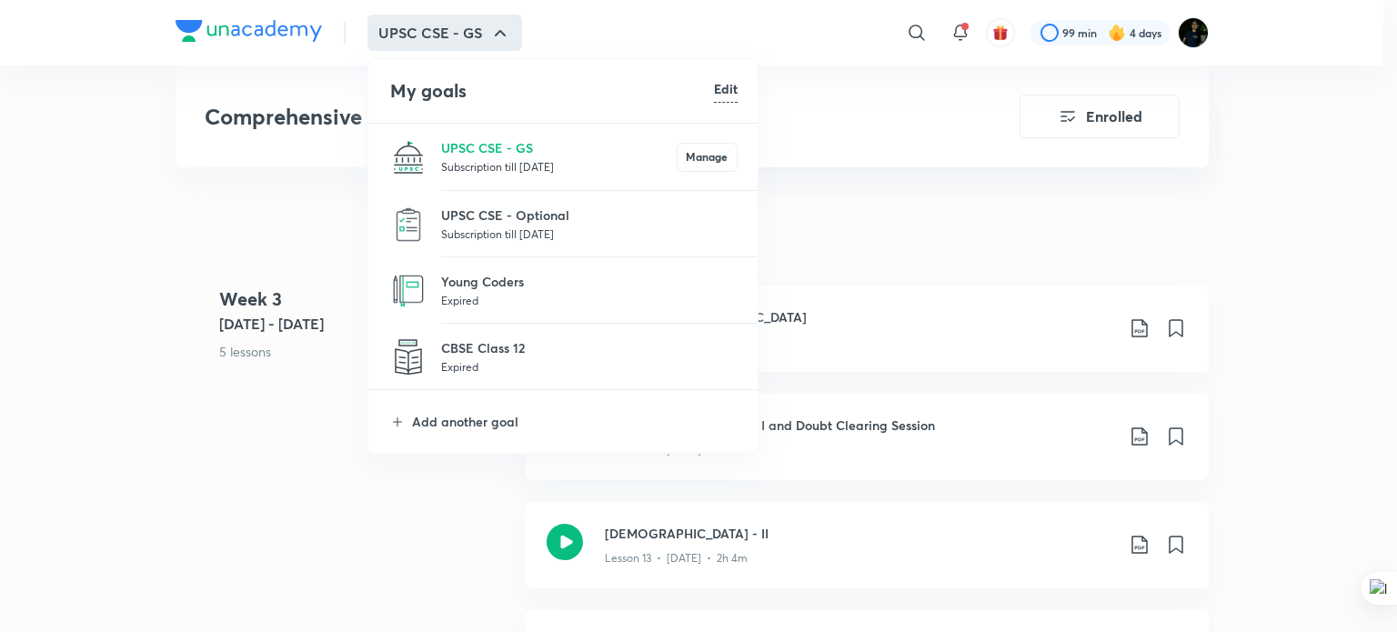
click at [491, 235] on p "Subscription till [DATE]" at bounding box center [589, 234] width 297 height 18
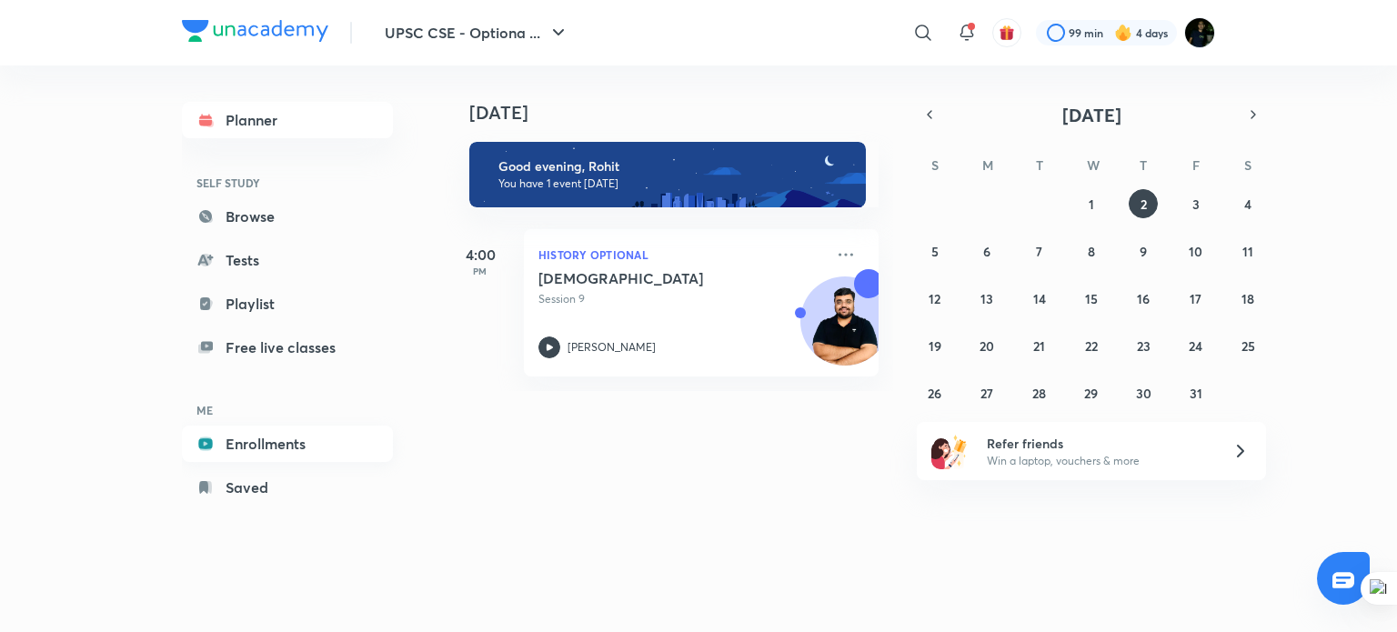
click at [253, 442] on link "Enrollments" at bounding box center [287, 444] width 211 height 36
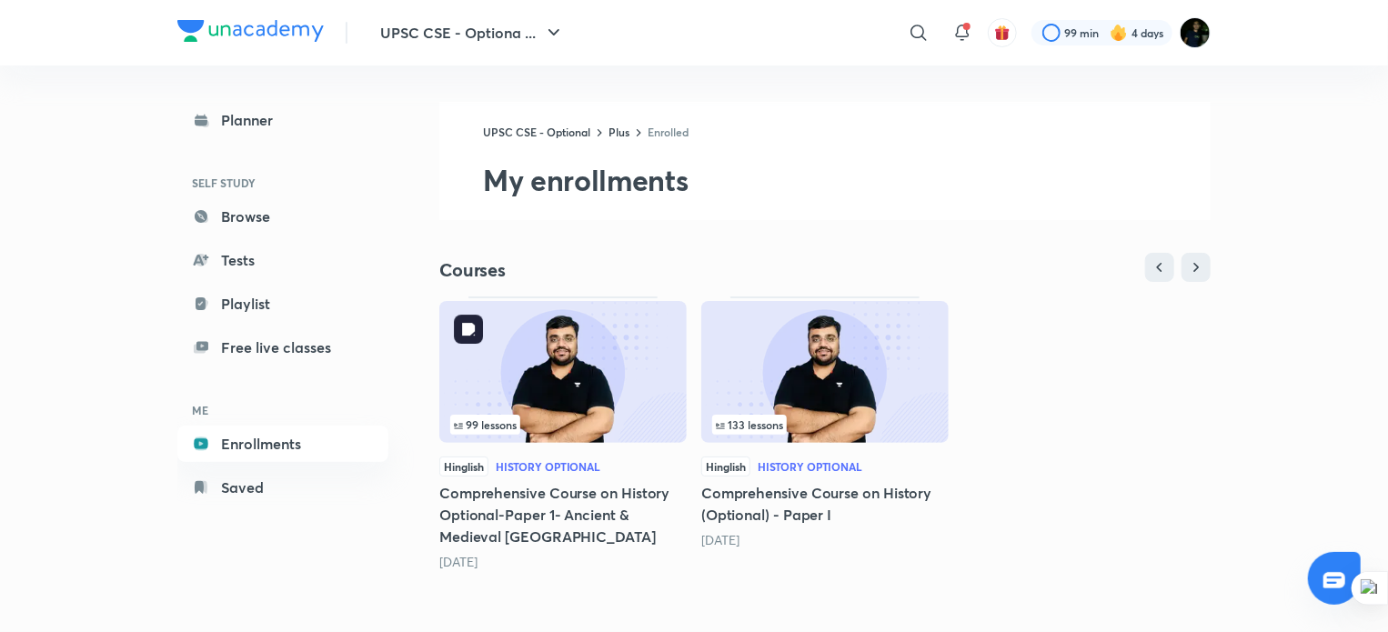
click at [657, 398] on img at bounding box center [562, 372] width 247 height 142
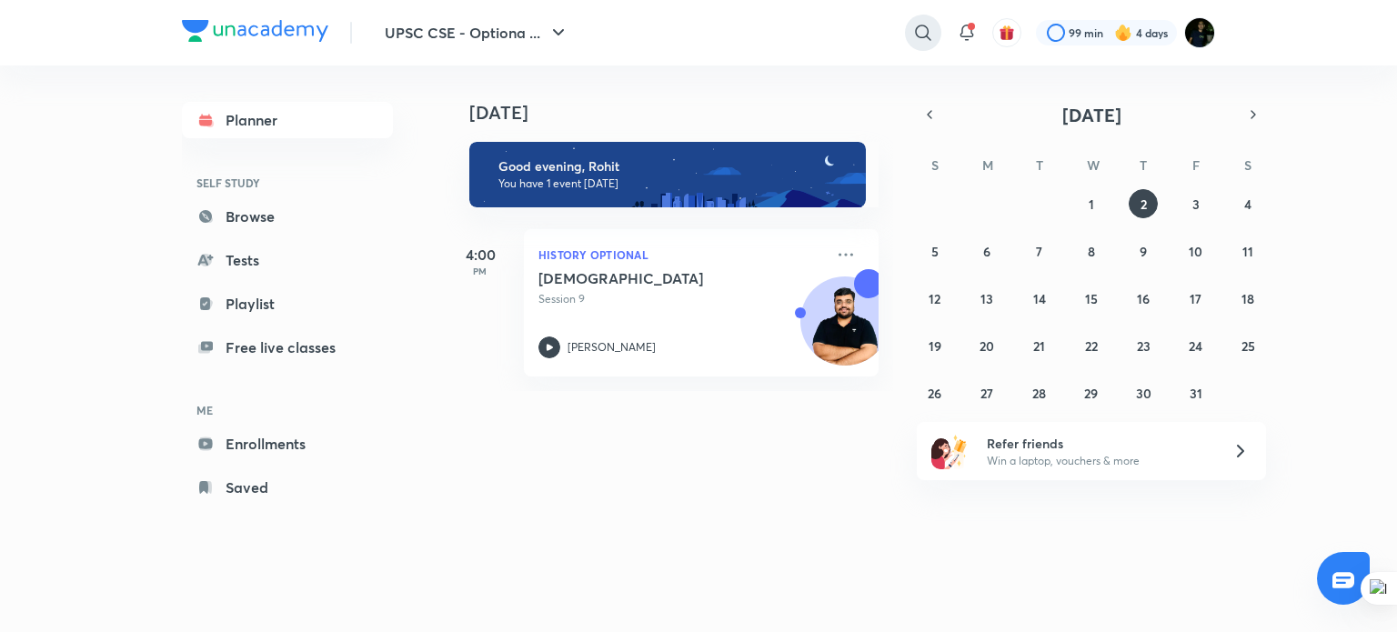
click at [926, 22] on icon at bounding box center [924, 33] width 22 height 22
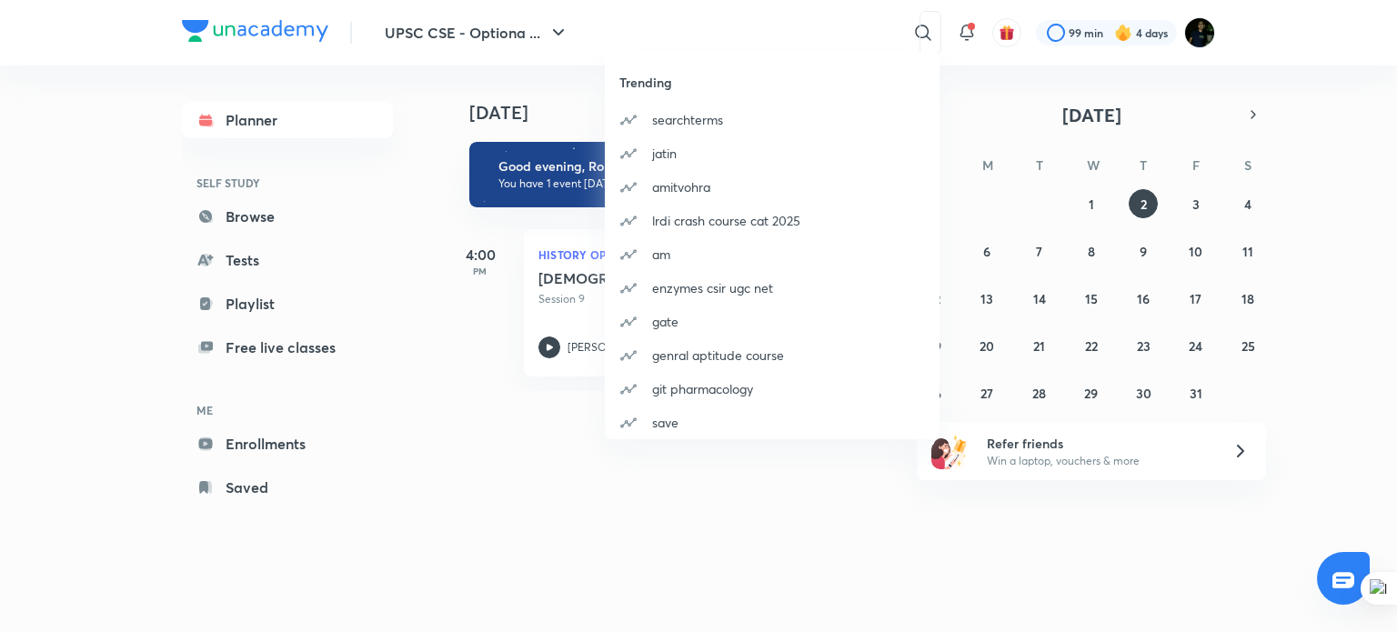
click at [796, 28] on div "Trending searchterms [PERSON_NAME] amitvohra lrdi crash course cat 2025 am enzy…" at bounding box center [698, 316] width 1397 height 632
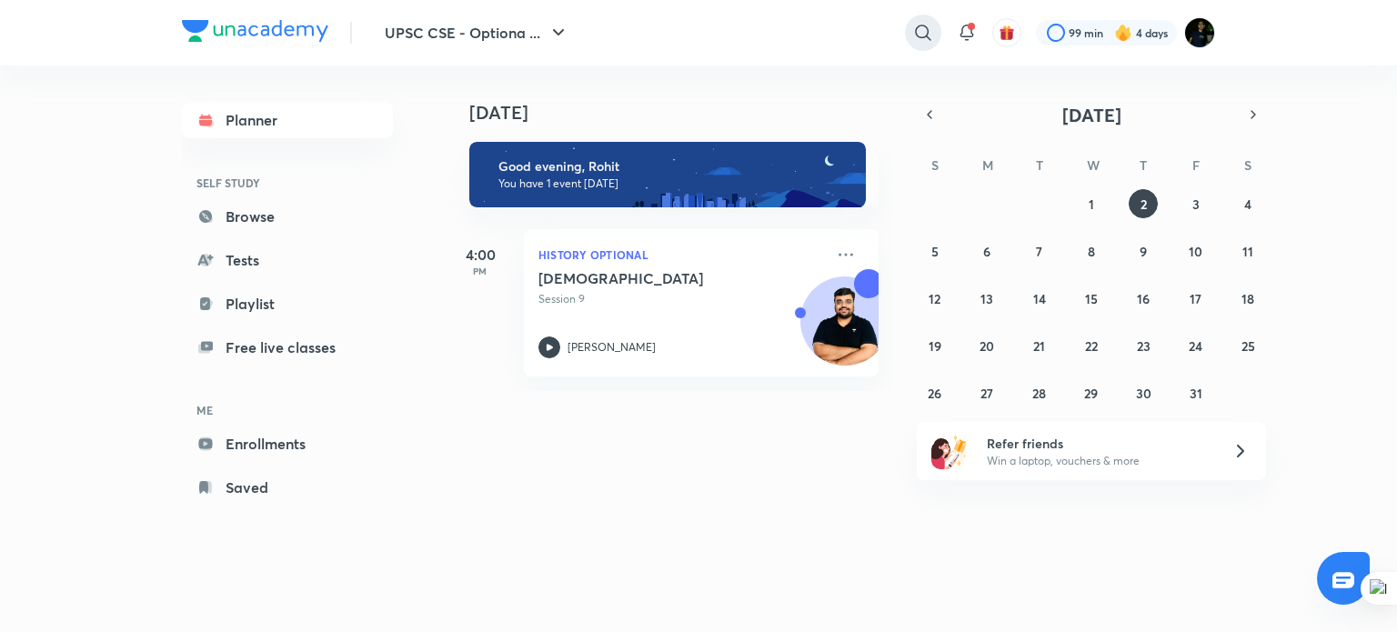
click at [928, 26] on icon at bounding box center [924, 33] width 22 height 22
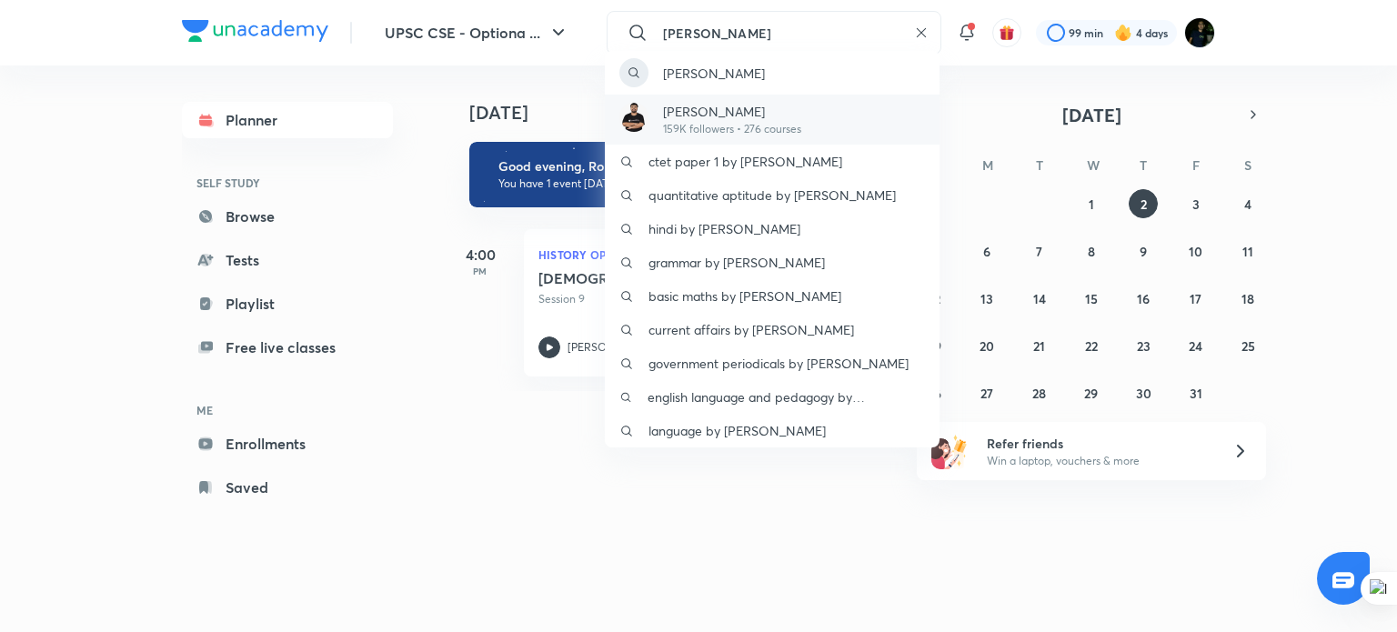
type input "[PERSON_NAME]"
click at [774, 117] on p "[PERSON_NAME]" at bounding box center [732, 111] width 138 height 19
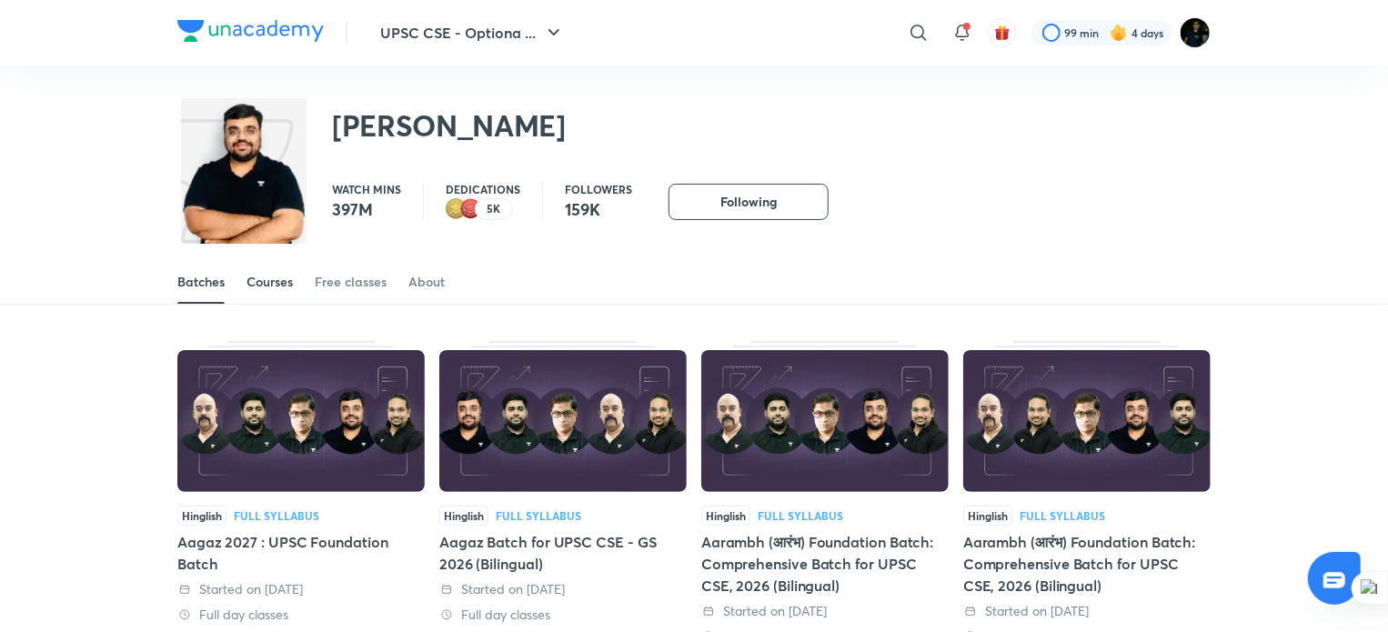
click at [284, 277] on div "Courses" at bounding box center [270, 282] width 46 height 18
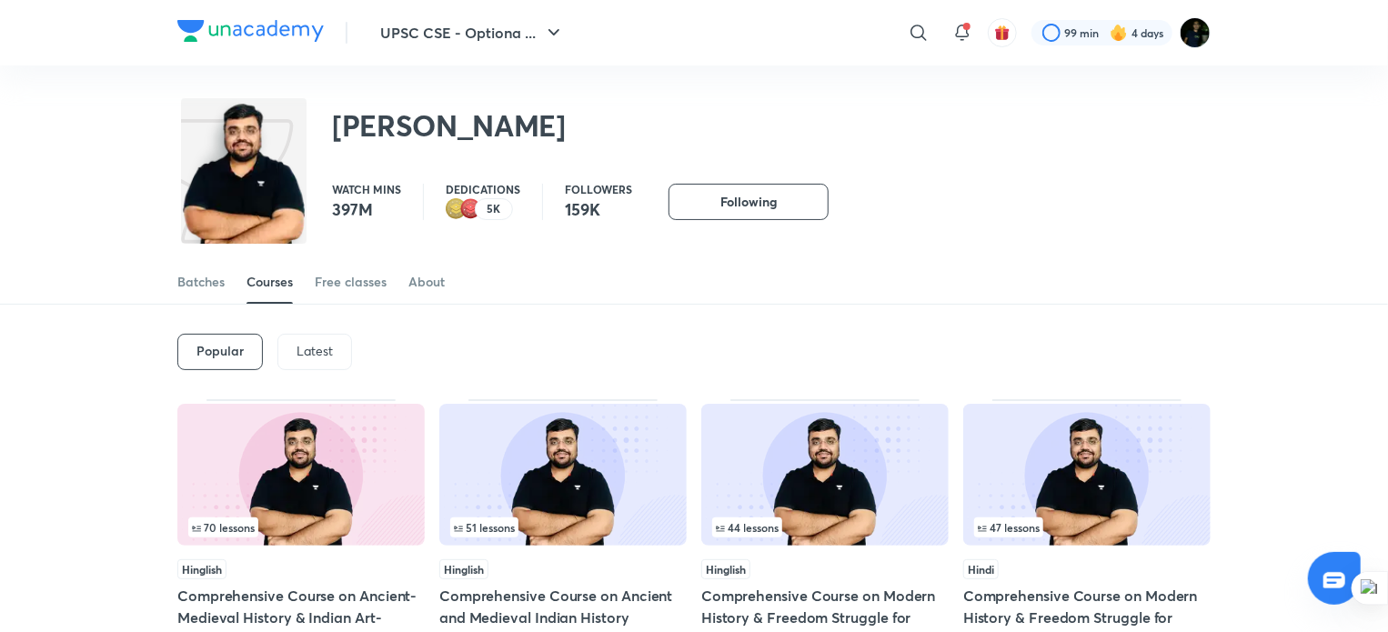
click at [309, 356] on p "Latest" at bounding box center [315, 351] width 36 height 15
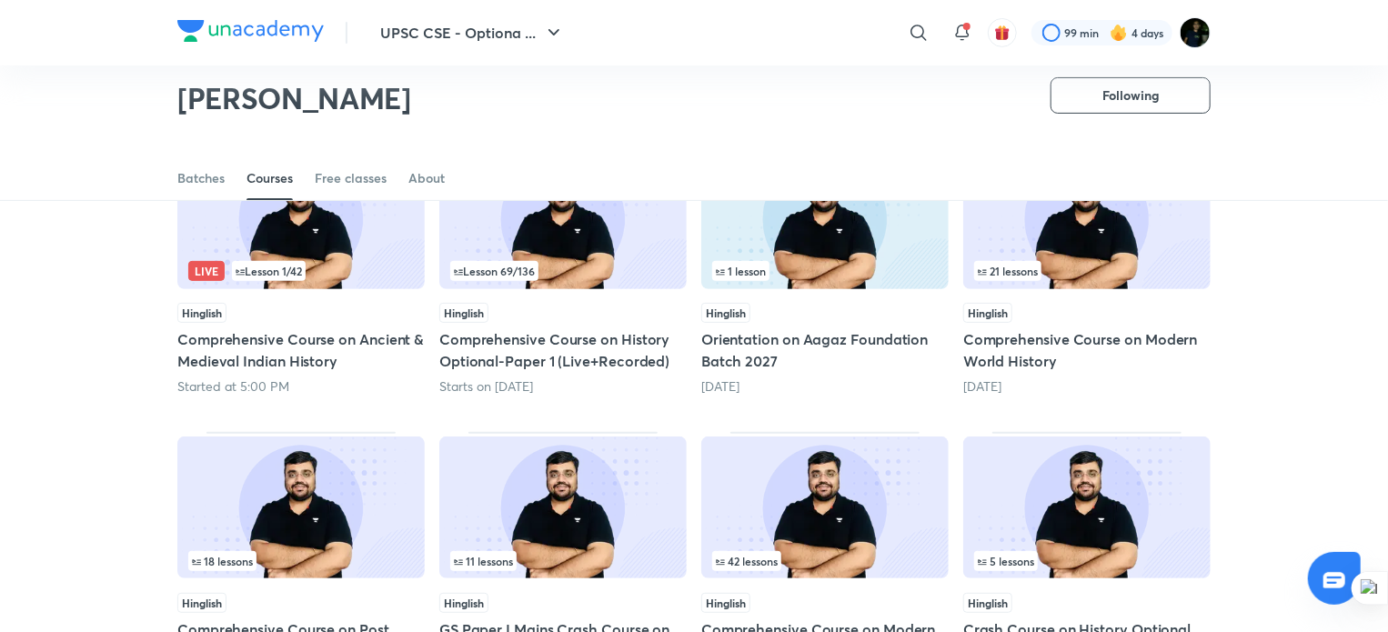
scroll to position [200, 0]
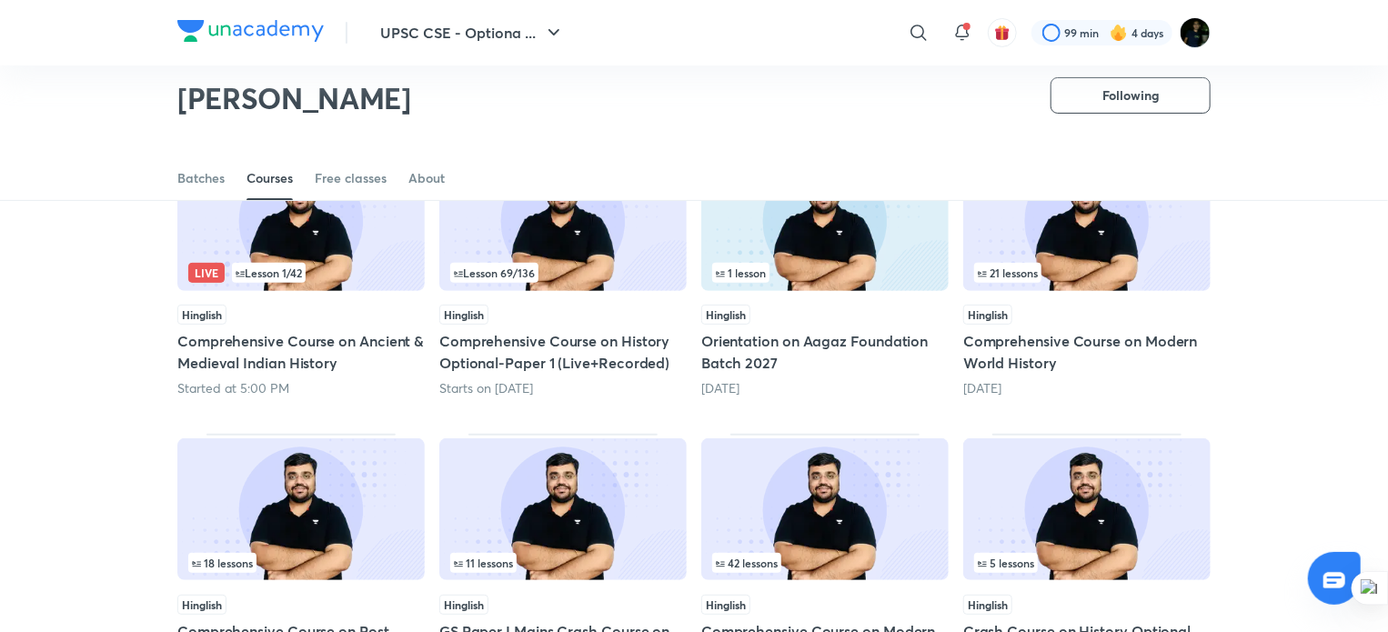
click at [600, 253] on img at bounding box center [562, 220] width 247 height 142
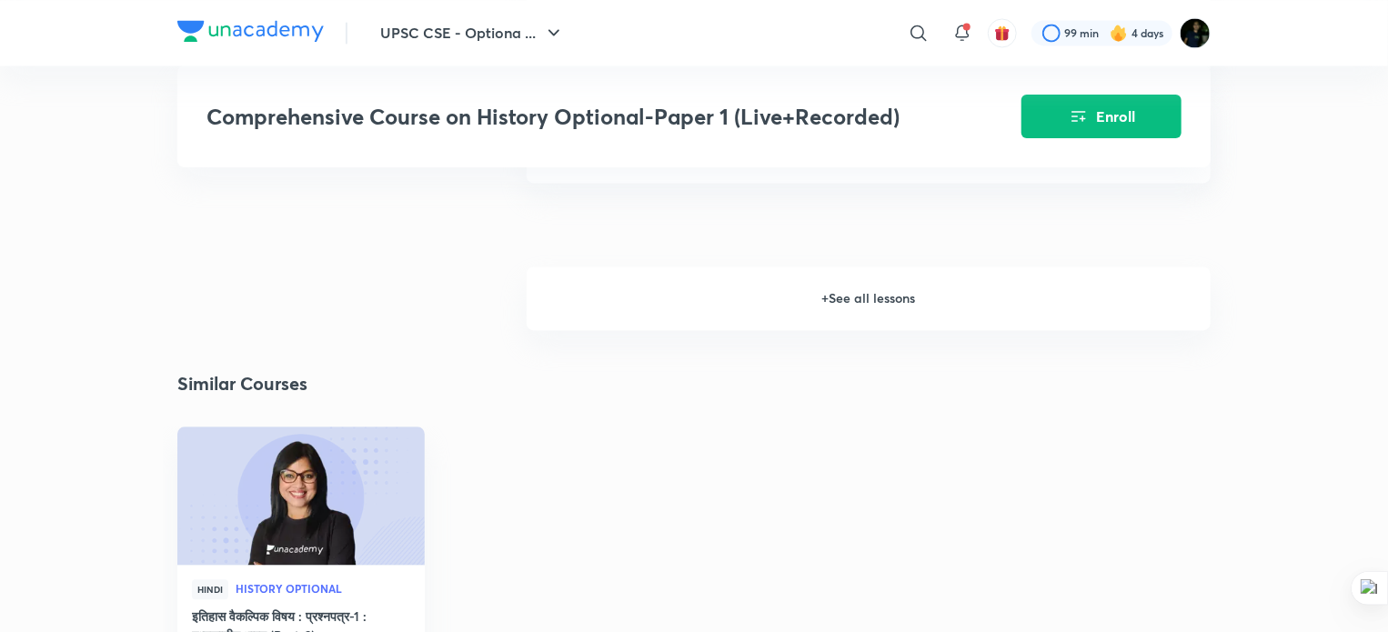
scroll to position [1841, 0]
click at [866, 289] on h6 "+ See all lessons" at bounding box center [869, 296] width 684 height 64
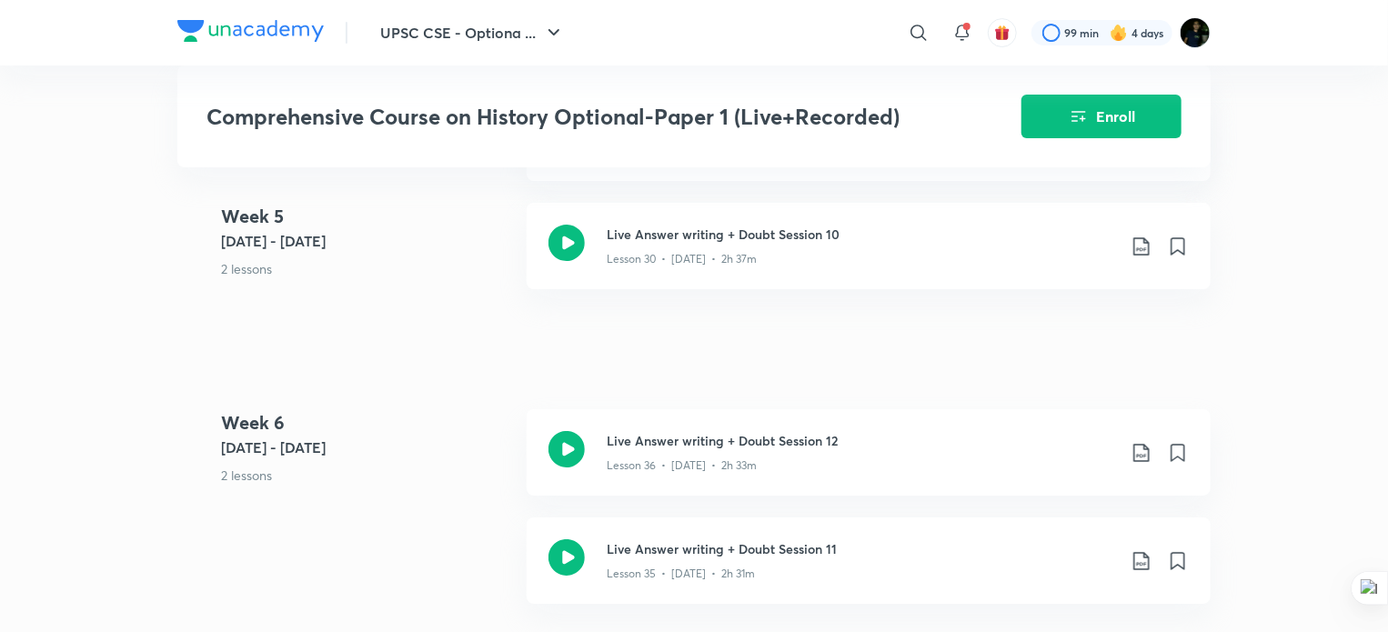
scroll to position [13374, 0]
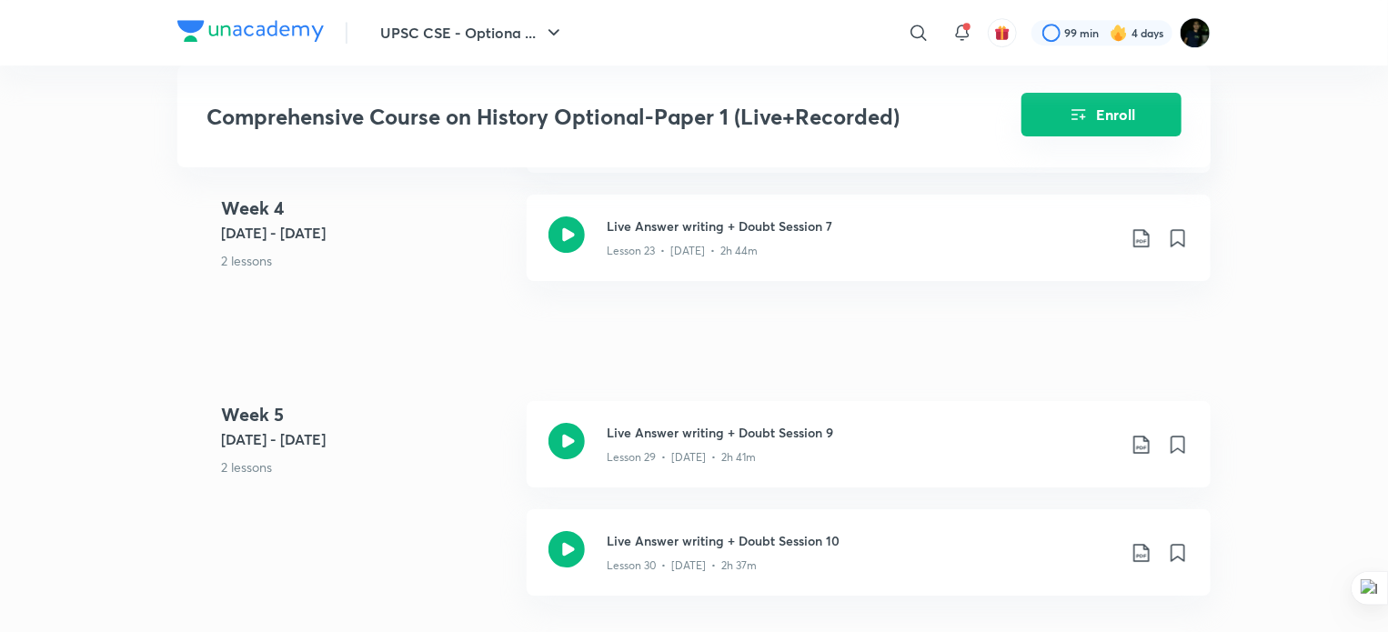
click at [1089, 125] on icon "Enroll" at bounding box center [1079, 115] width 22 height 22
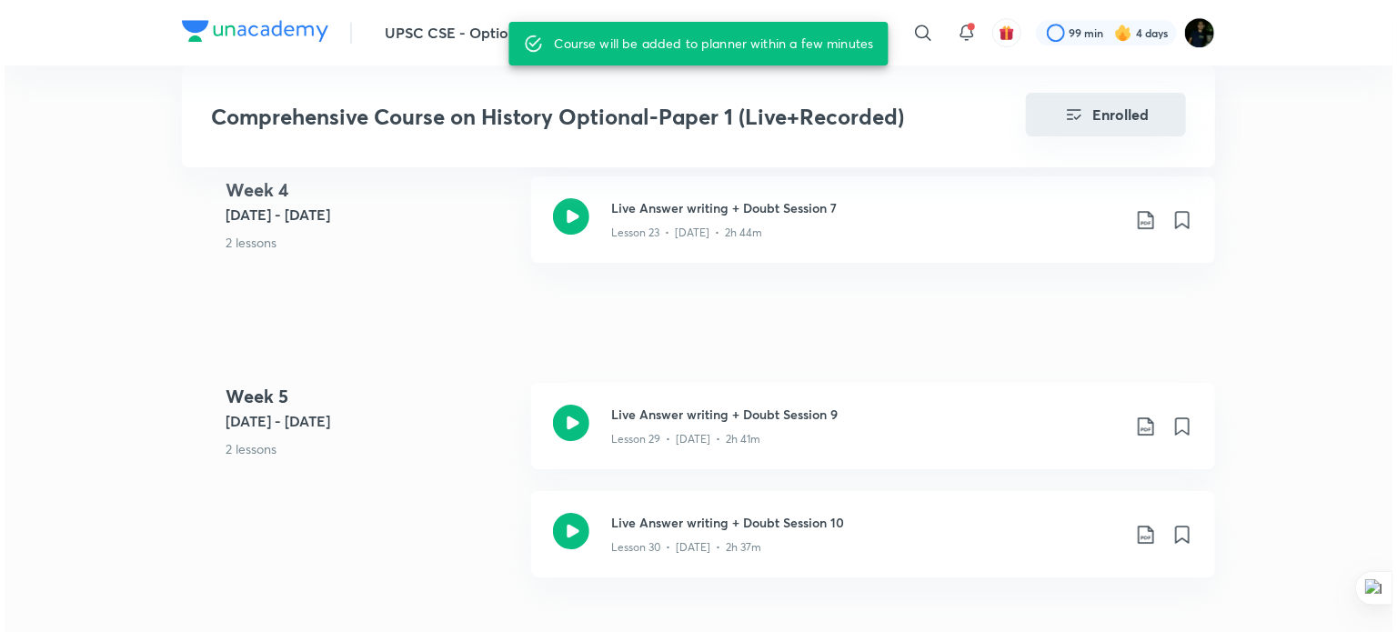
scroll to position [13356, 0]
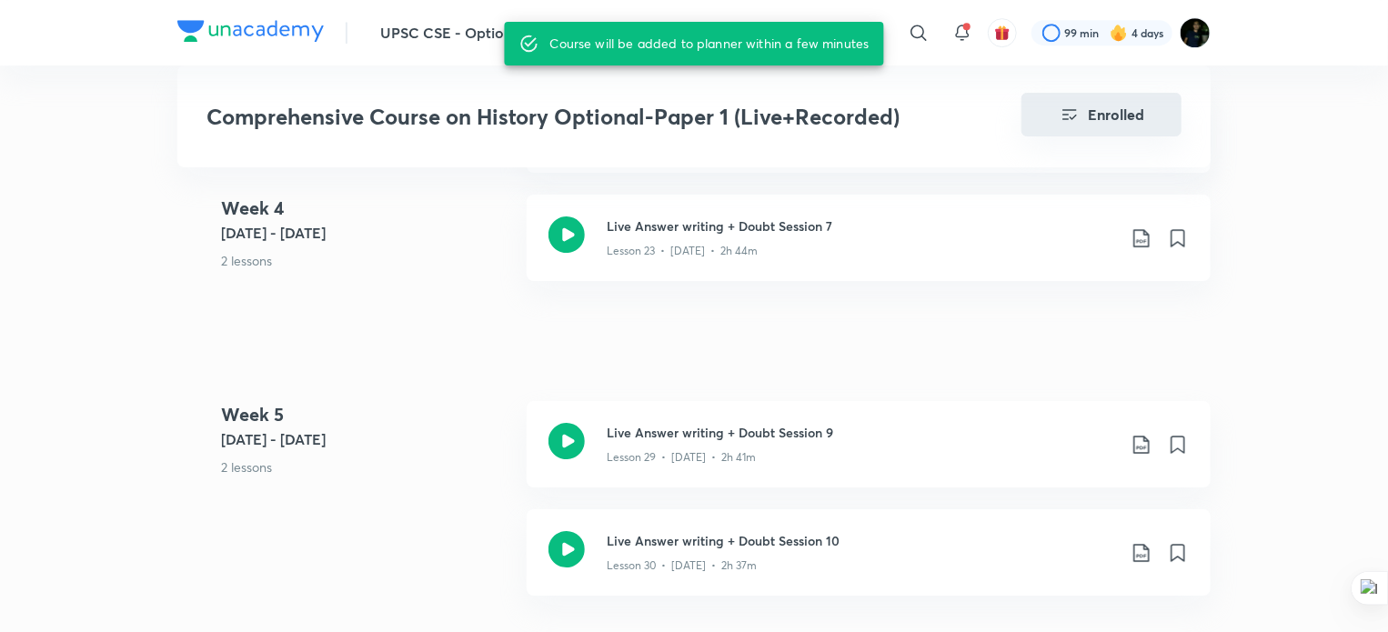
click at [1077, 112] on icon "Enrolled" at bounding box center [1070, 115] width 22 height 22
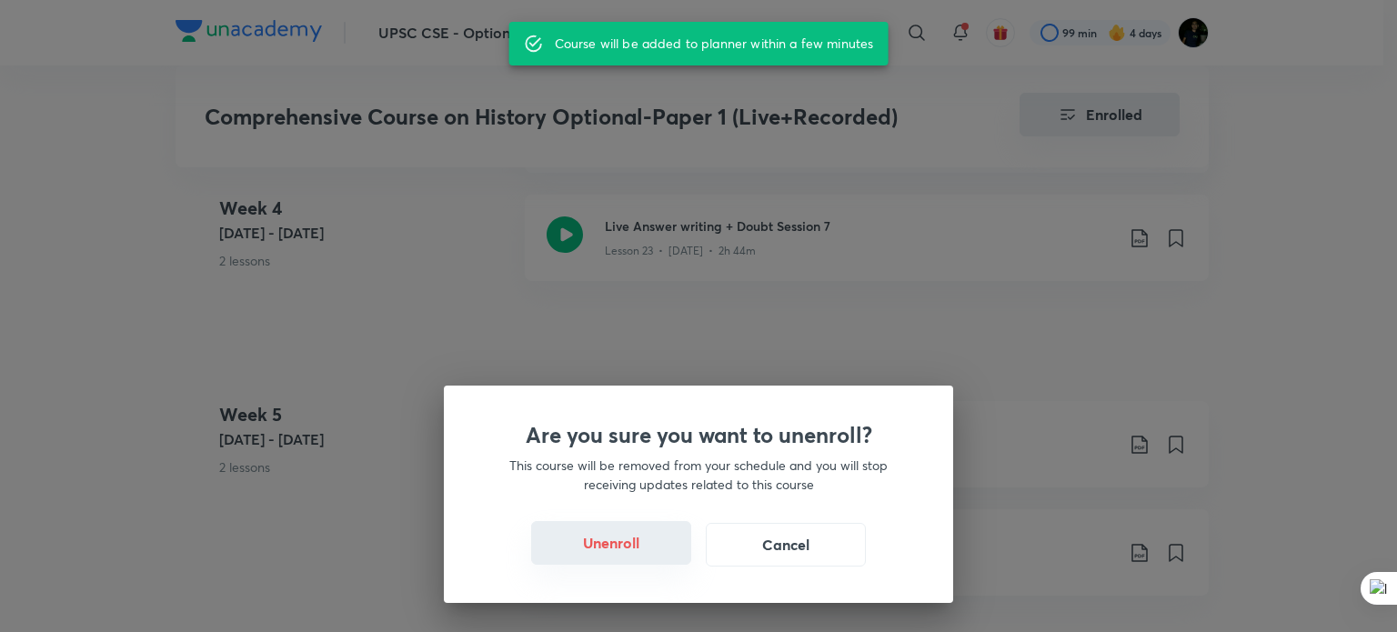
click at [602, 541] on button "Unenroll" at bounding box center [611, 543] width 160 height 44
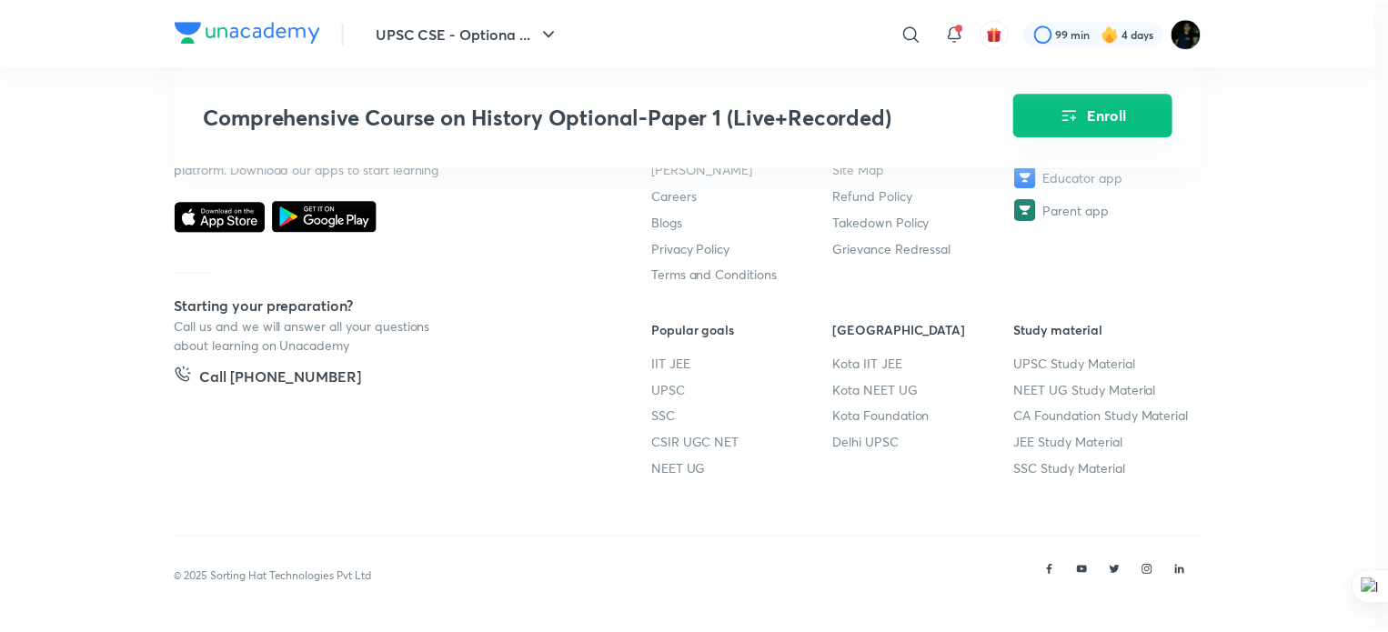
scroll to position [2590, 0]
